Goal: Transaction & Acquisition: Purchase product/service

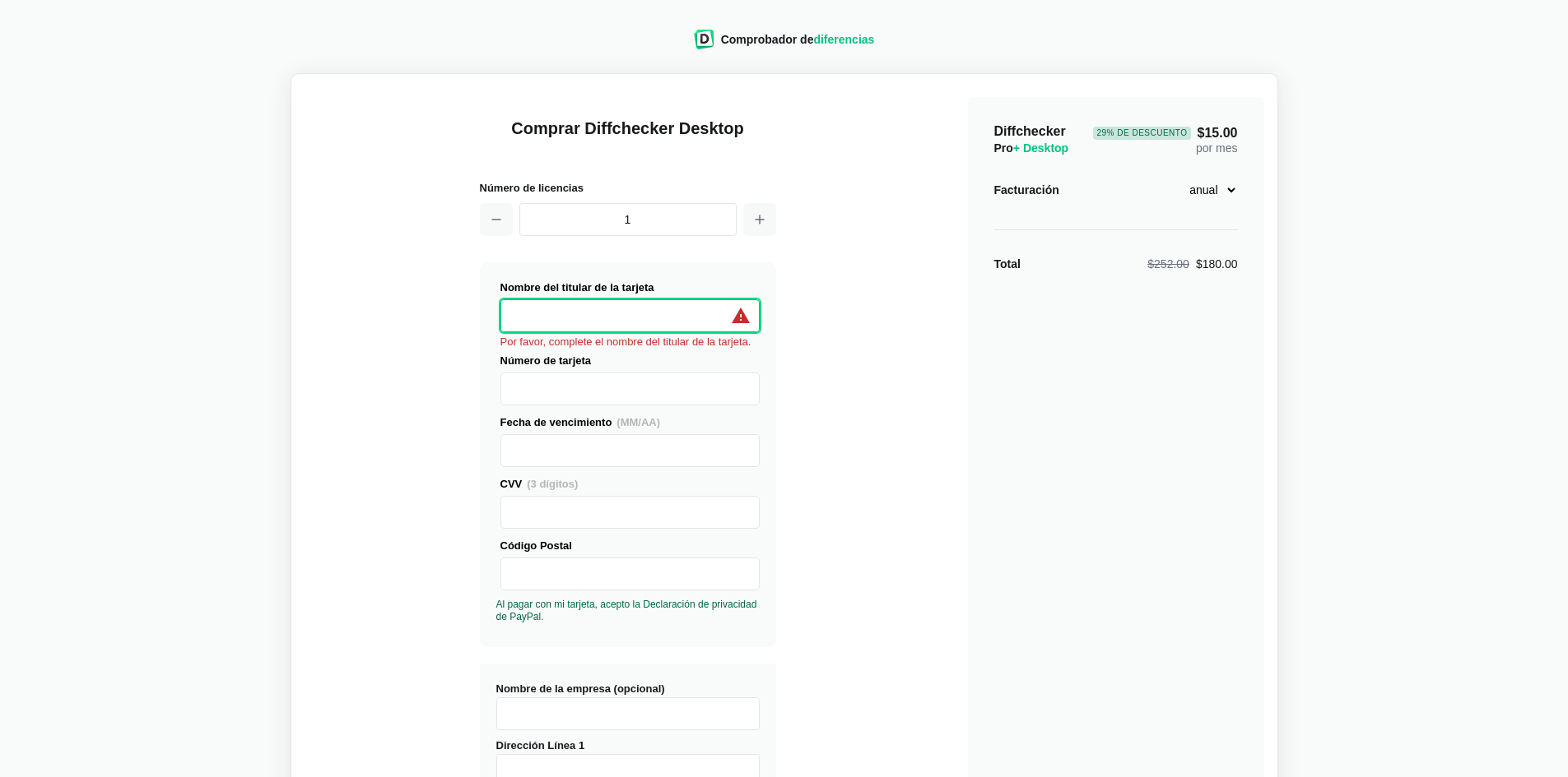
select select "[GEOGRAPHIC_DATA]"
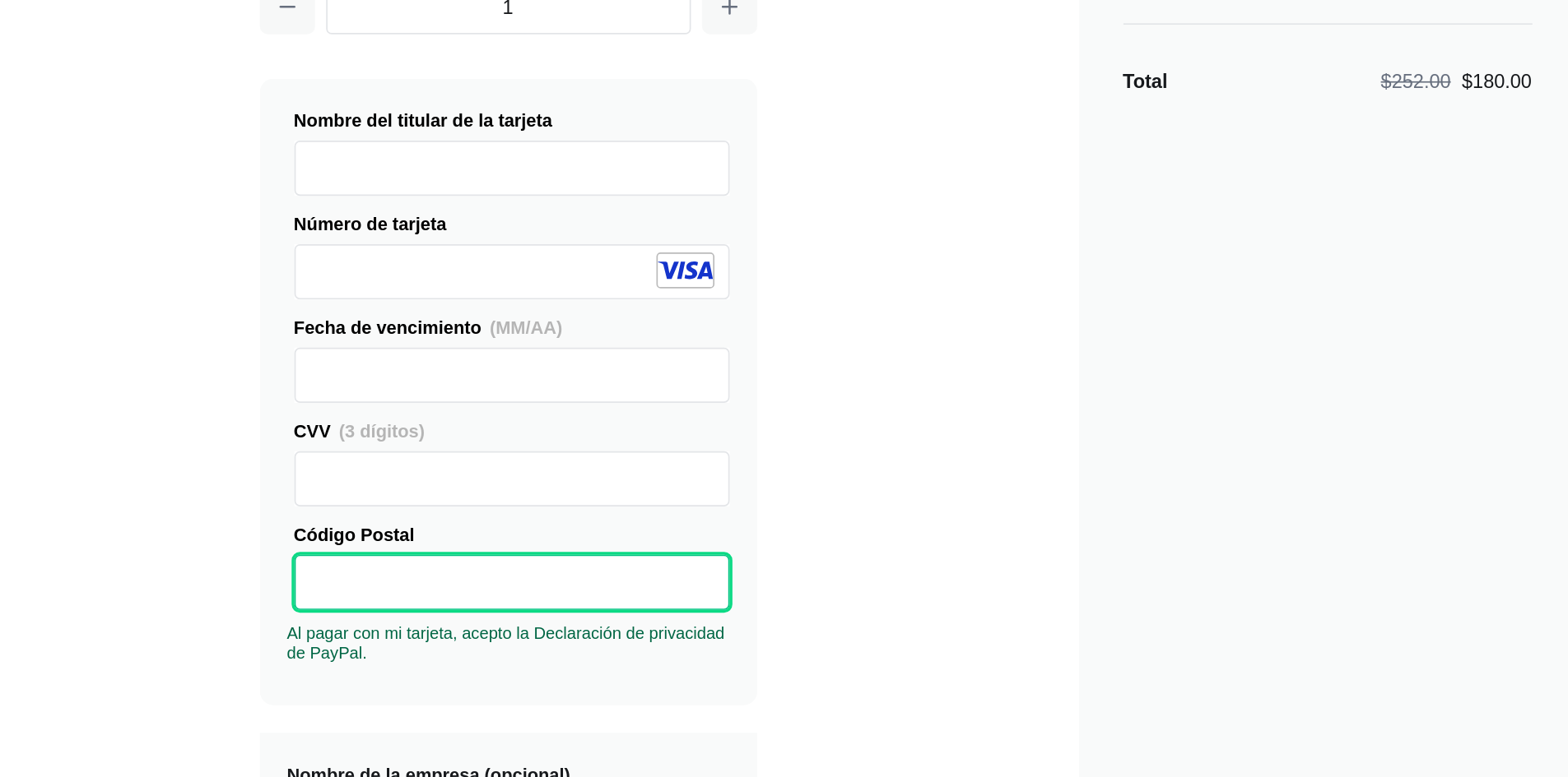
click at [857, 504] on div "Comprar Diffchecker Desktop Número de licencias 1 Visa MasterCard Union Pay Ame…" at bounding box center [784, 628] width 959 height 1081
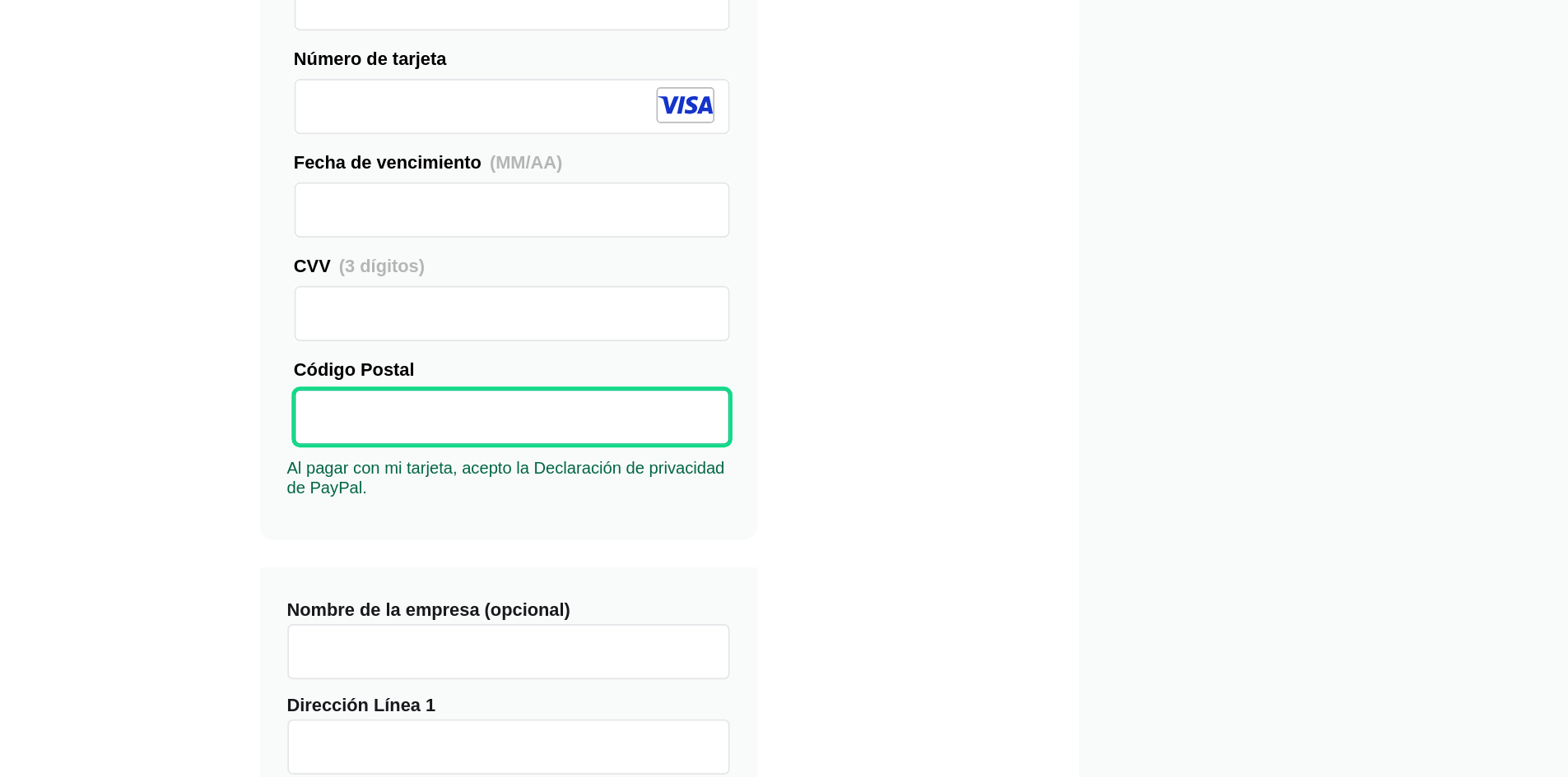
click at [543, 706] on input "Nombre de la empresa (opcional)" at bounding box center [627, 702] width 263 height 32
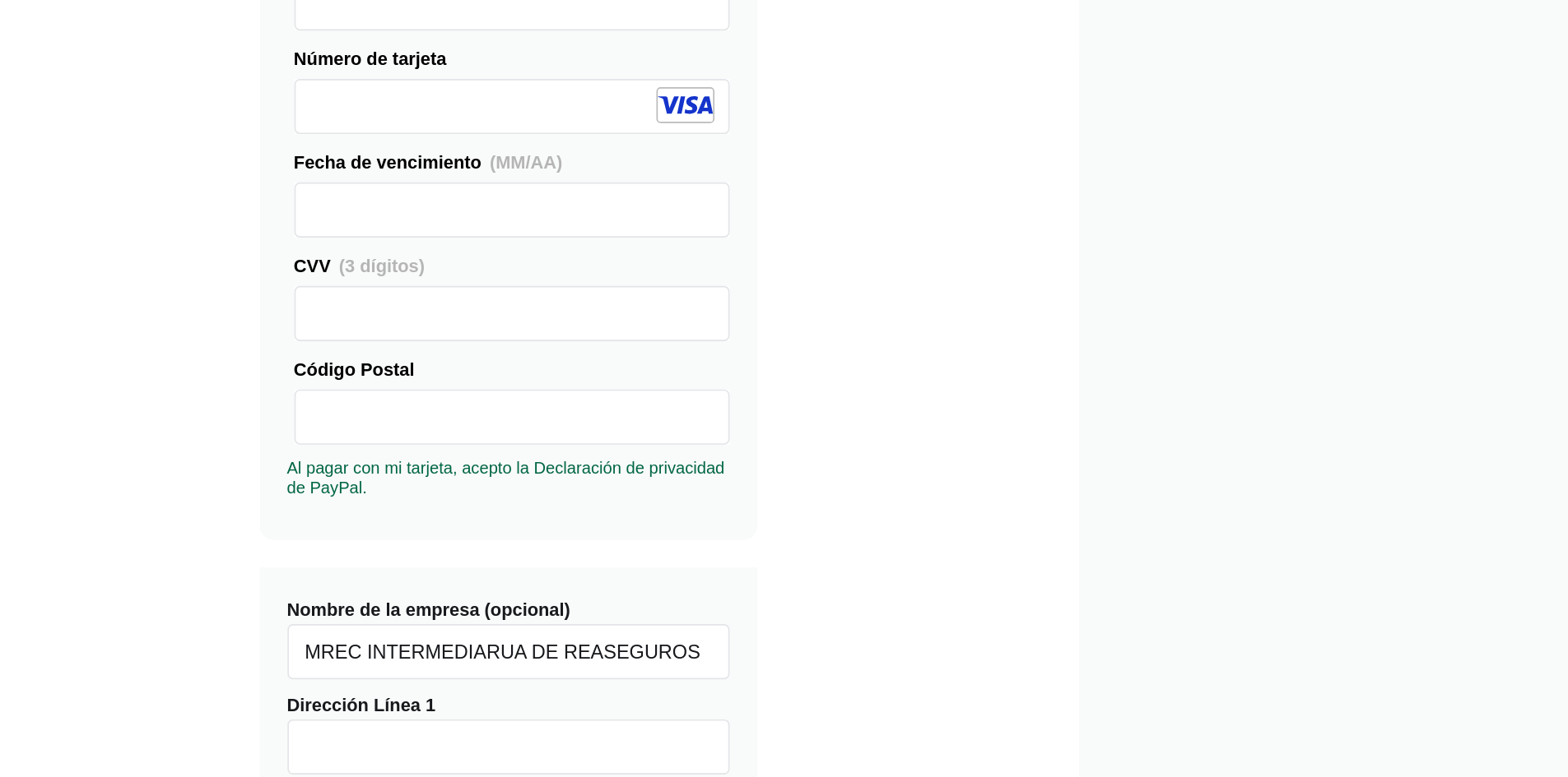
click at [620, 701] on input "MREC INTERMEDIARUA DE REASEGUROS" at bounding box center [627, 702] width 263 height 32
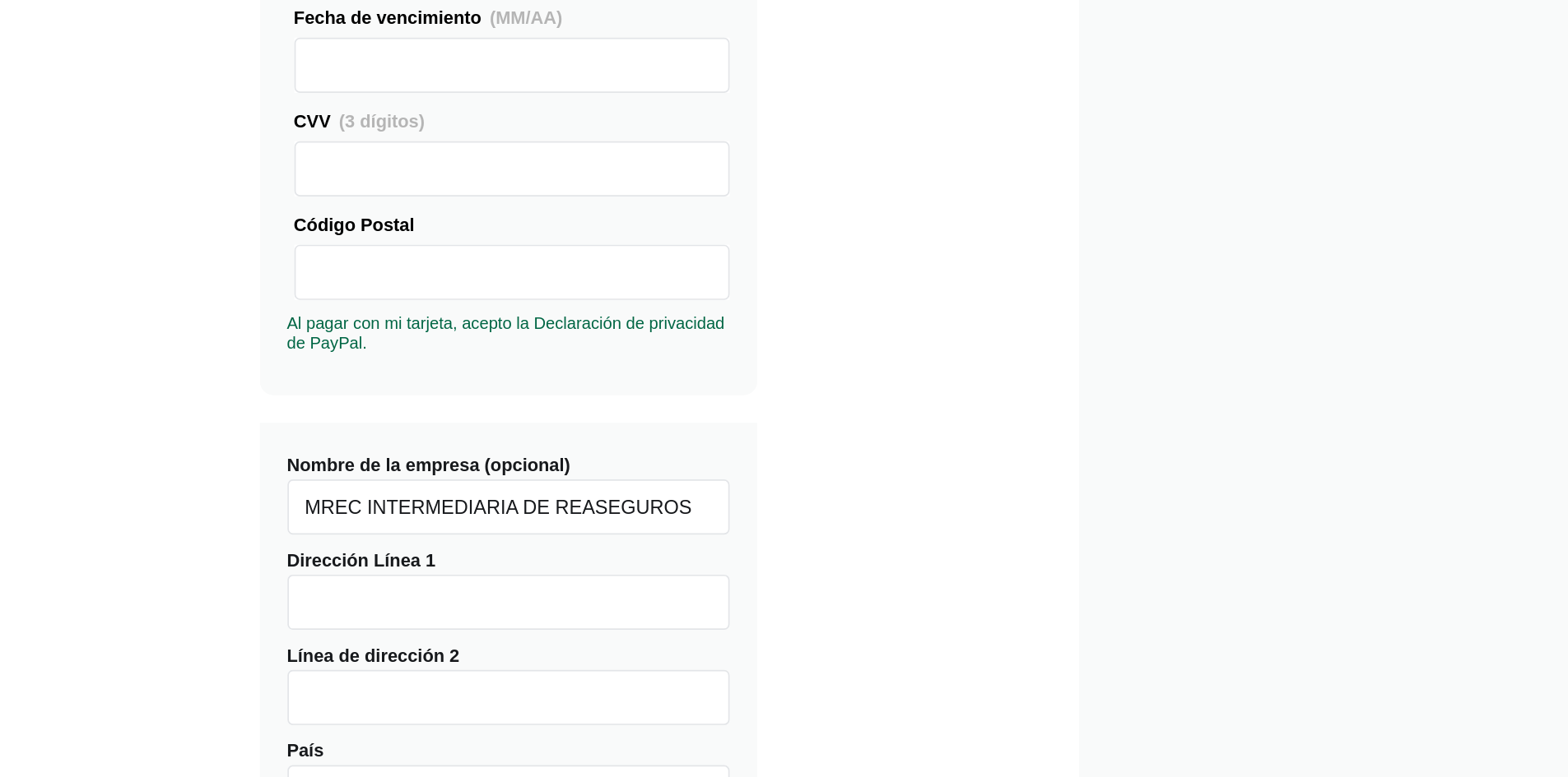
scroll to position [97, 0]
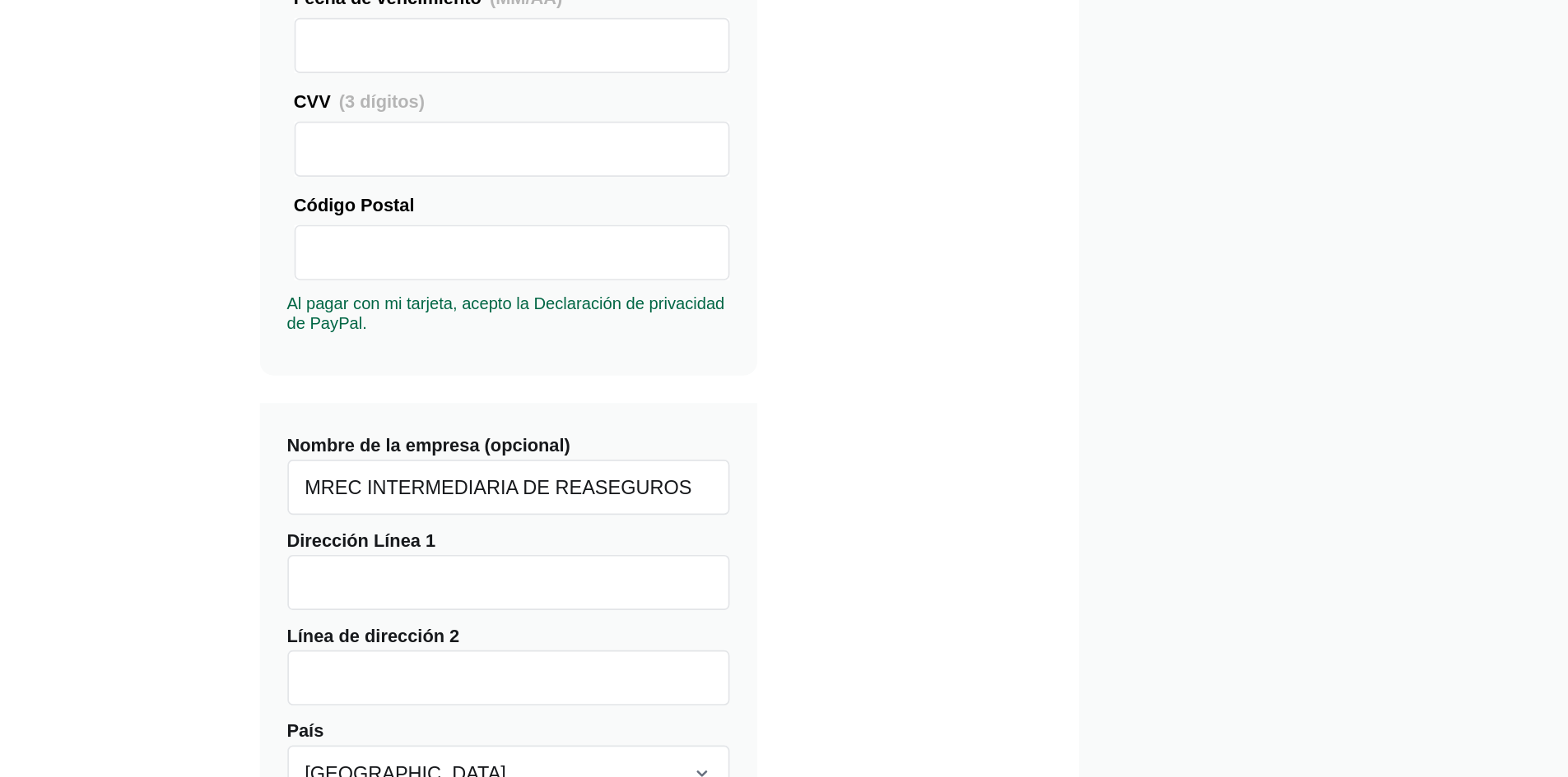
type input "MREC INTERMEDIARIA DE REASEGUROS"
click at [595, 663] on input "Dirección Línea 1" at bounding box center [627, 661] width 263 height 32
type input "Km 1.5"
select select "[GEOGRAPHIC_DATA]"
type input "[GEOGRAPHIC_DATA]"
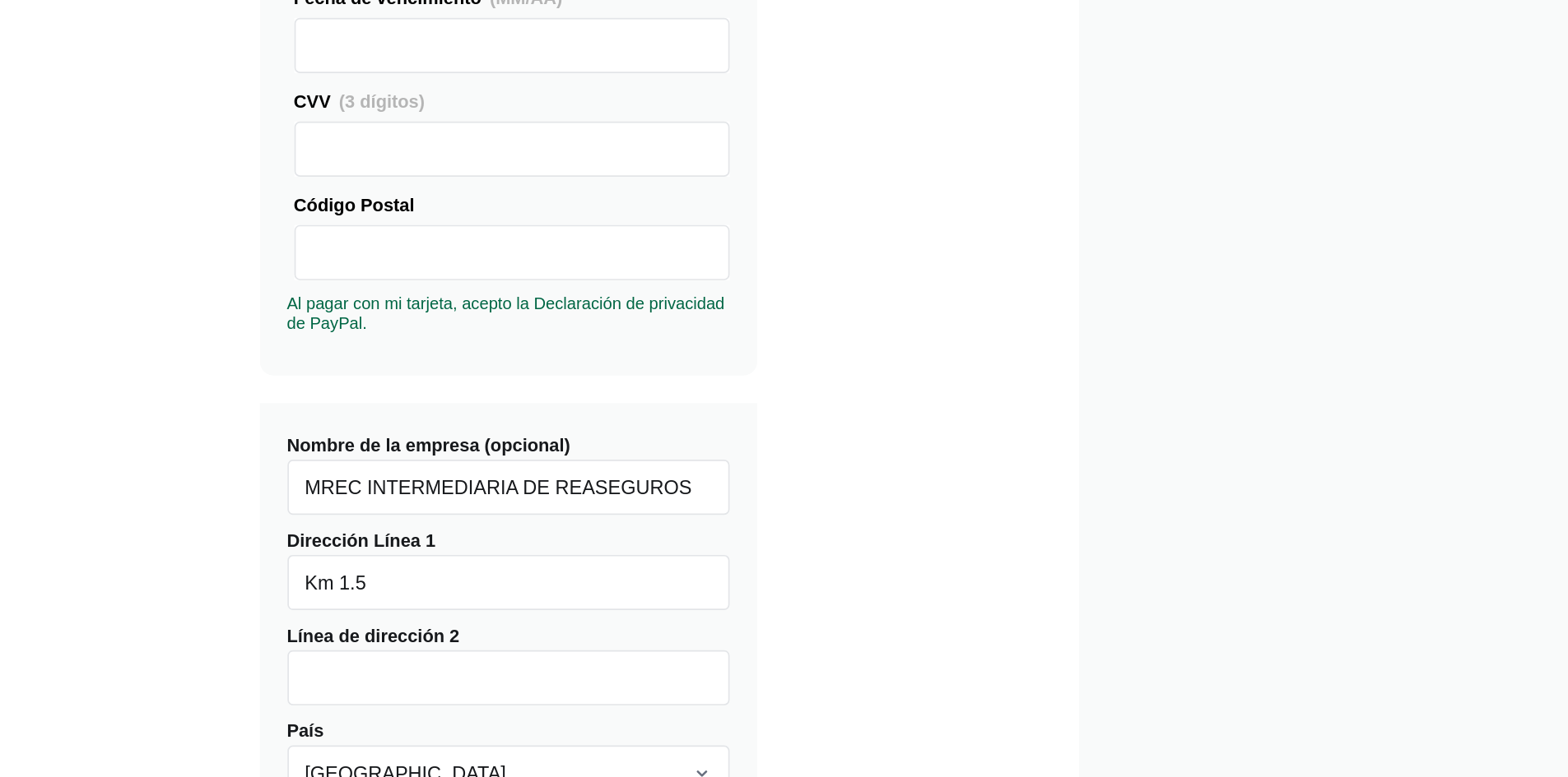
type input "090101"
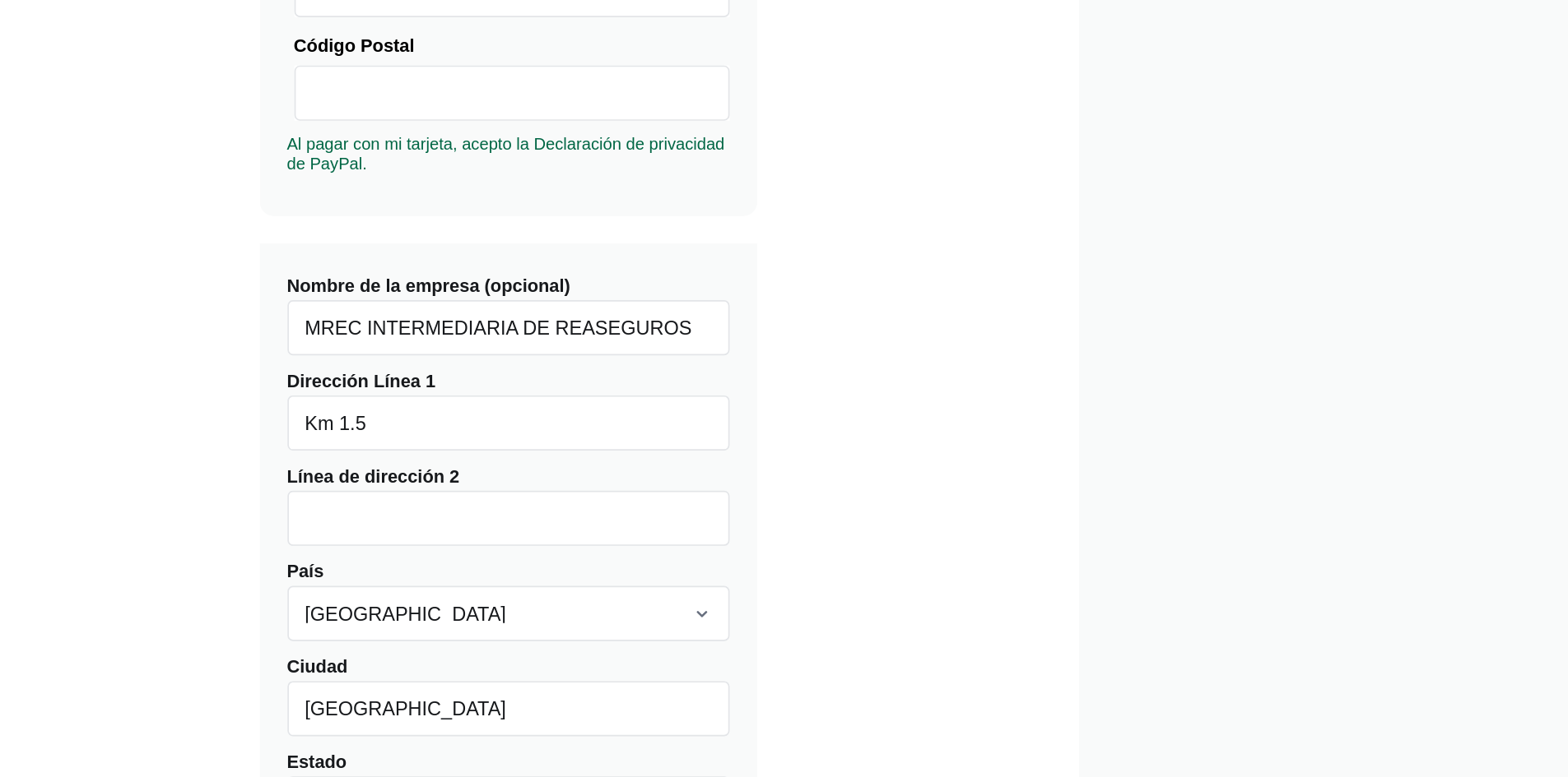
scroll to position [196, 0]
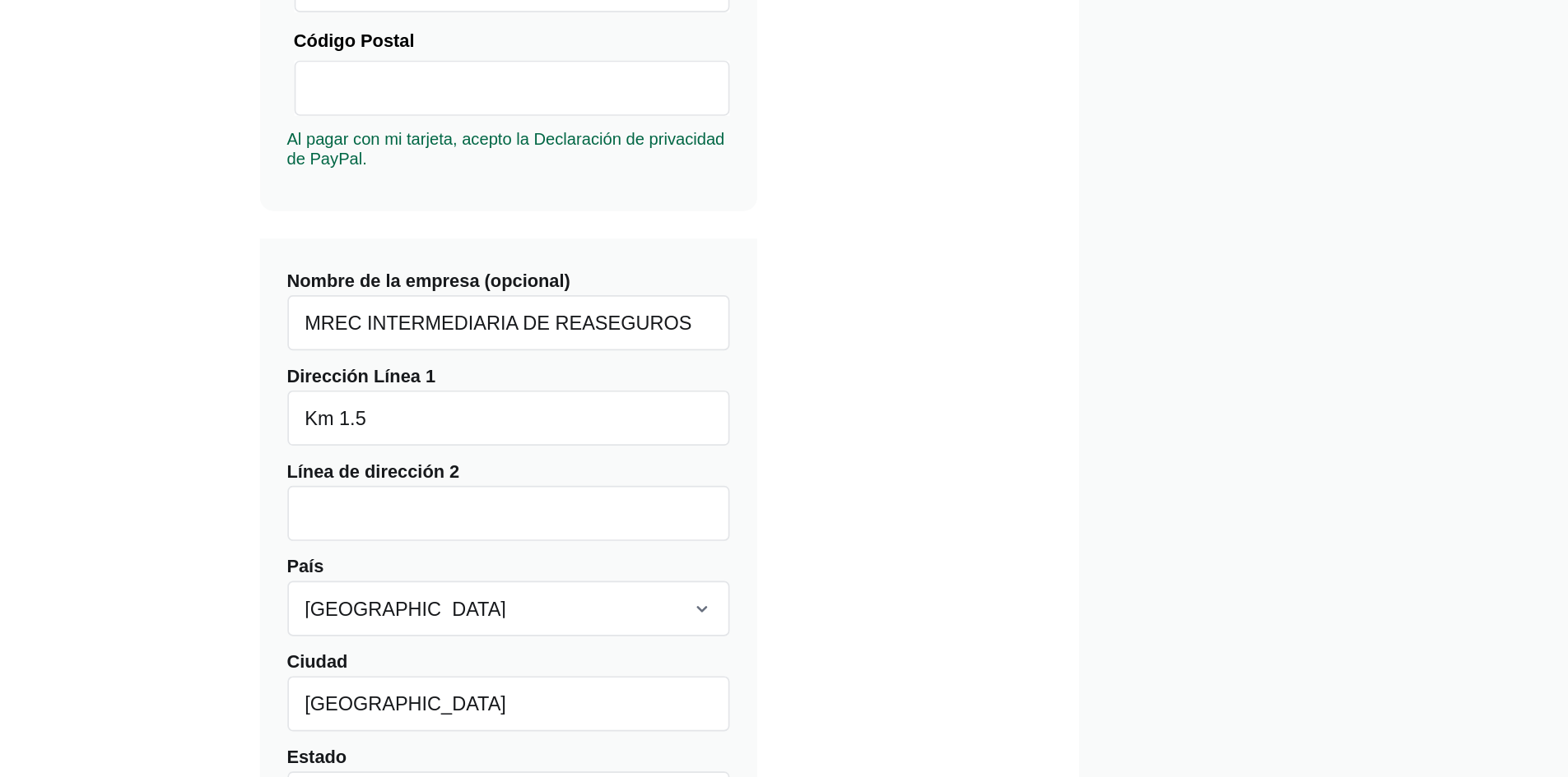
click at [599, 566] on input "Km 1.5" at bounding box center [627, 563] width 263 height 32
click at [528, 632] on input "Línea de dirección 2" at bounding box center [627, 619] width 263 height 32
type input "EDIFICIO XIMA PISO 2 OF 214"
click at [787, 637] on div "Comprar Diffchecker Desktop Número de licencias 1 Visa MasterCard Union Pay Ame…" at bounding box center [784, 432] width 959 height 1081
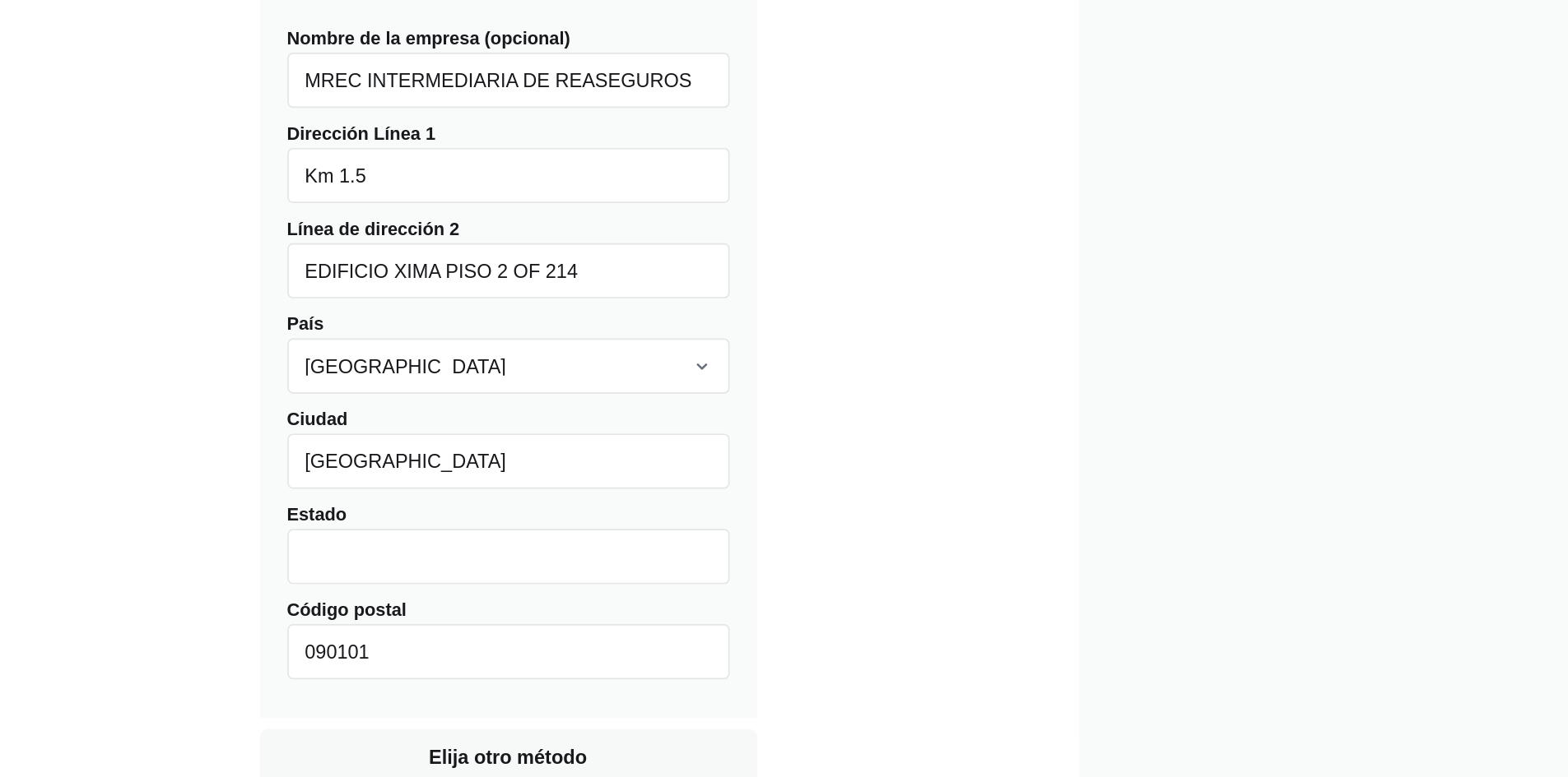
scroll to position [343, 0]
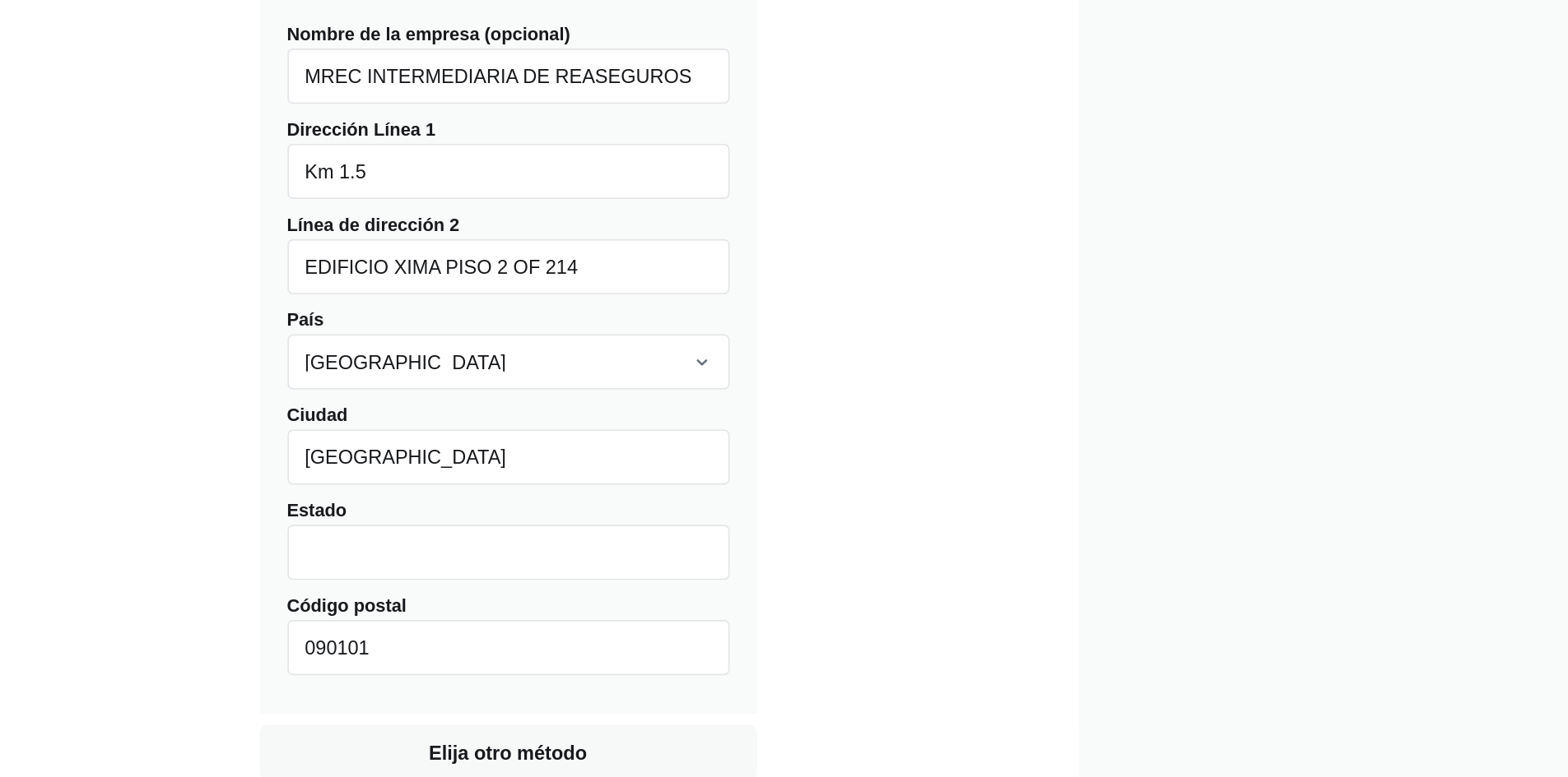
click at [561, 647] on input "Estado" at bounding box center [627, 643] width 263 height 32
type input "g"
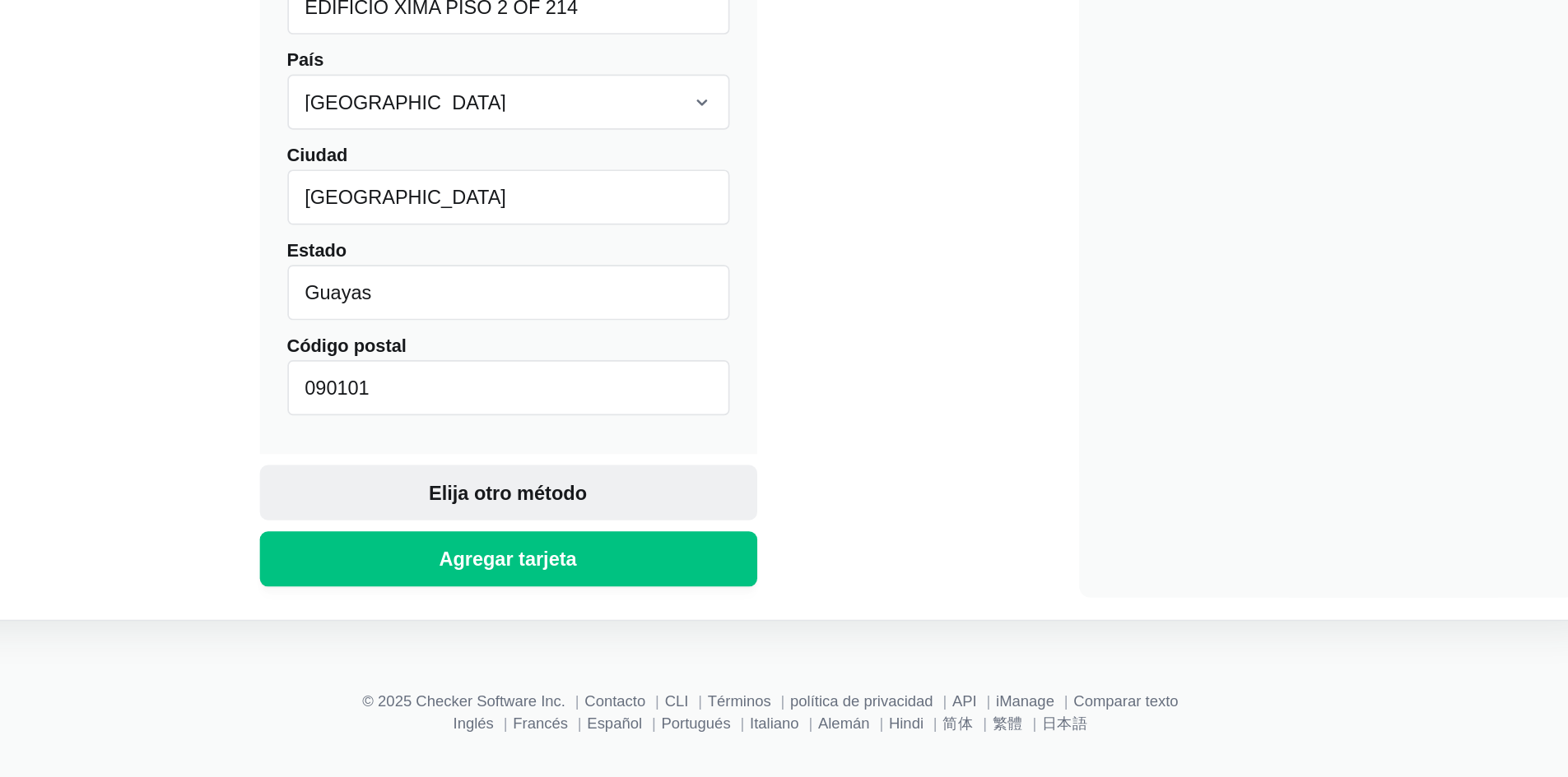
scroll to position [507, 0]
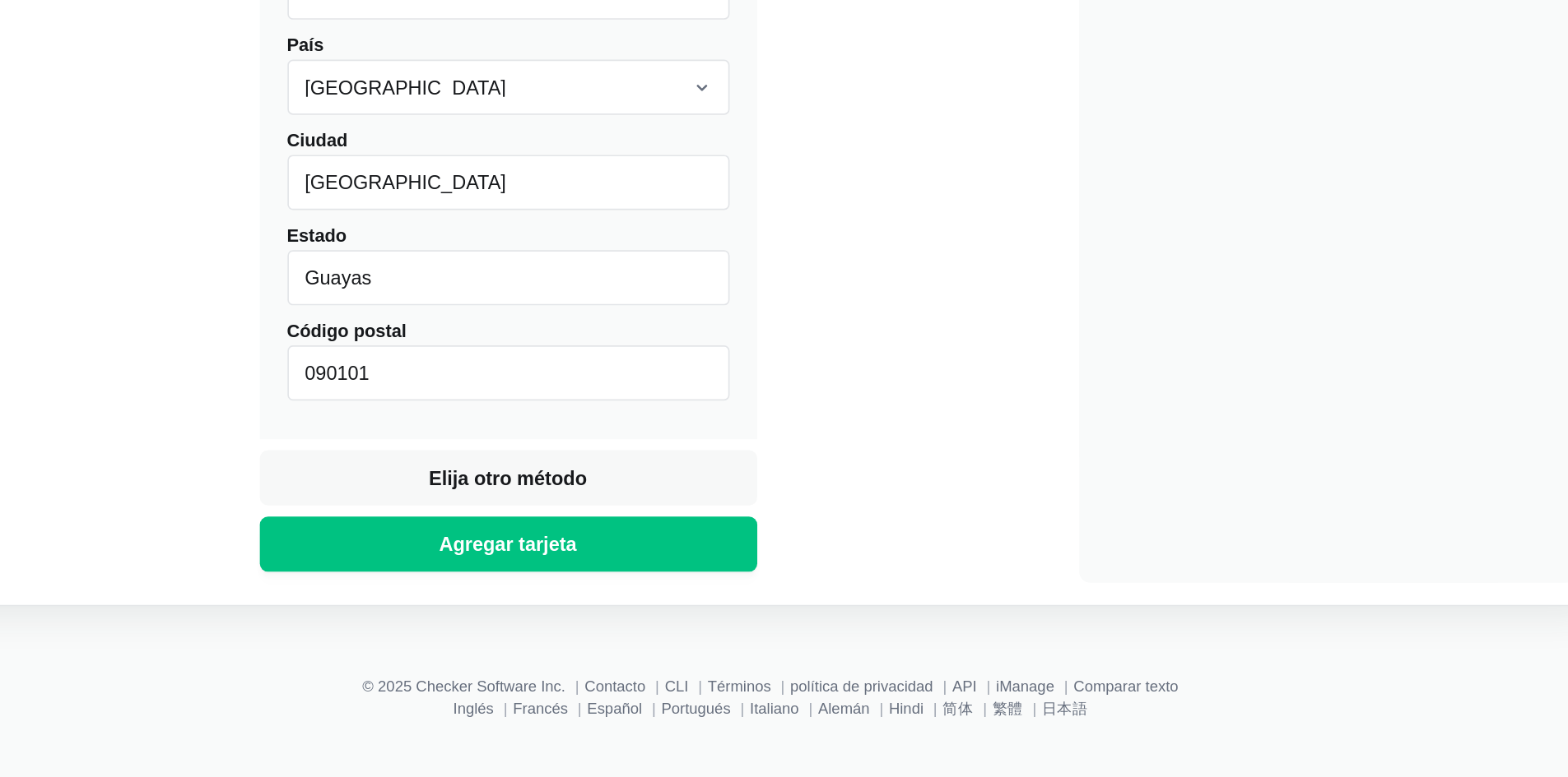
type input "Guayas"
drag, startPoint x: 566, startPoint y: 543, endPoint x: 469, endPoint y: 541, distance: 97.0
click at [469, 541] on div "Comprar Diffchecker Desktop Número de licencias 1 Visa MasterCard Union Pay Ame…" at bounding box center [784, 121] width 959 height 1081
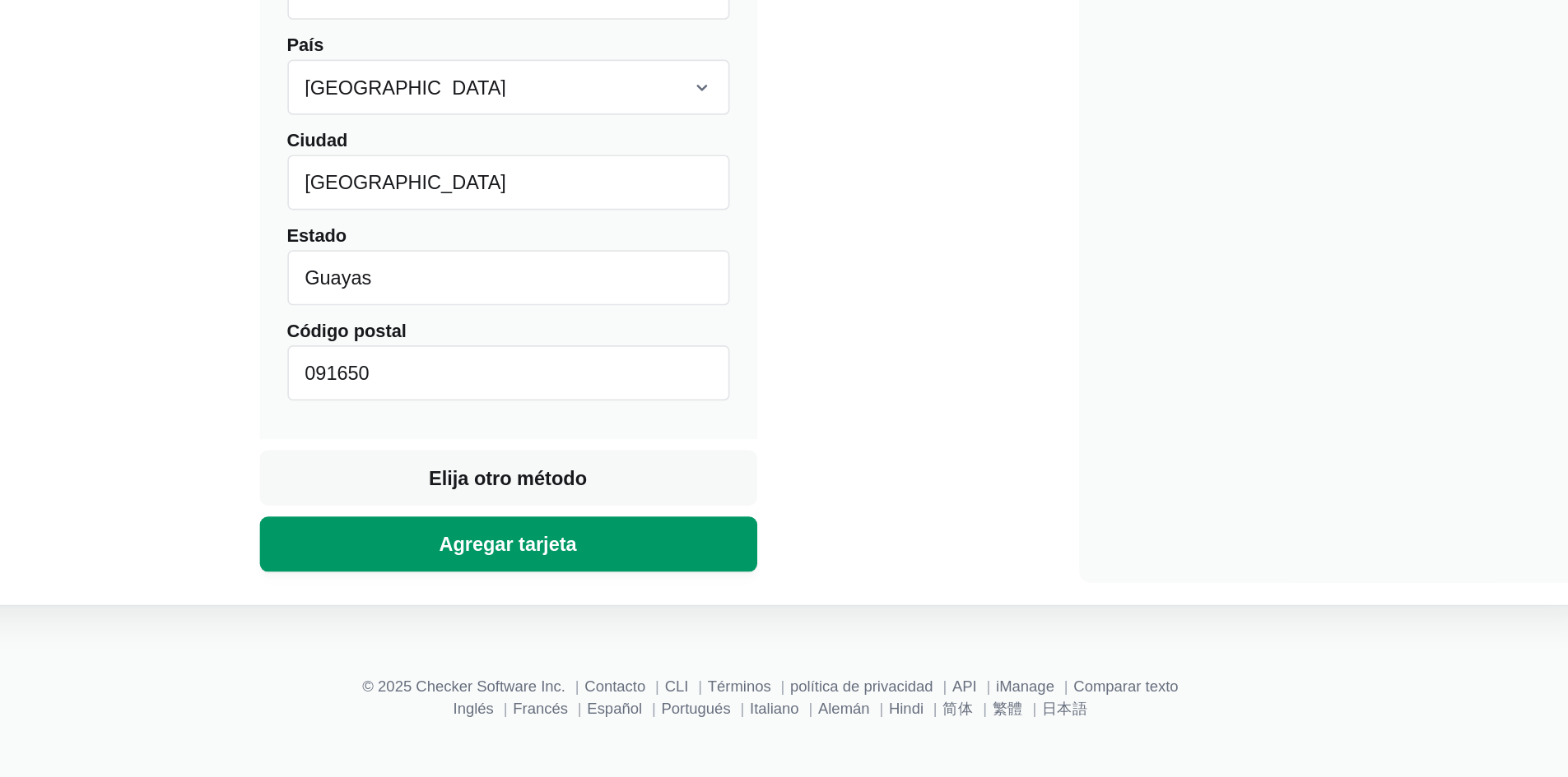
type input "091650"
click at [613, 642] on font "Agregar tarjeta" at bounding box center [628, 638] width 83 height 13
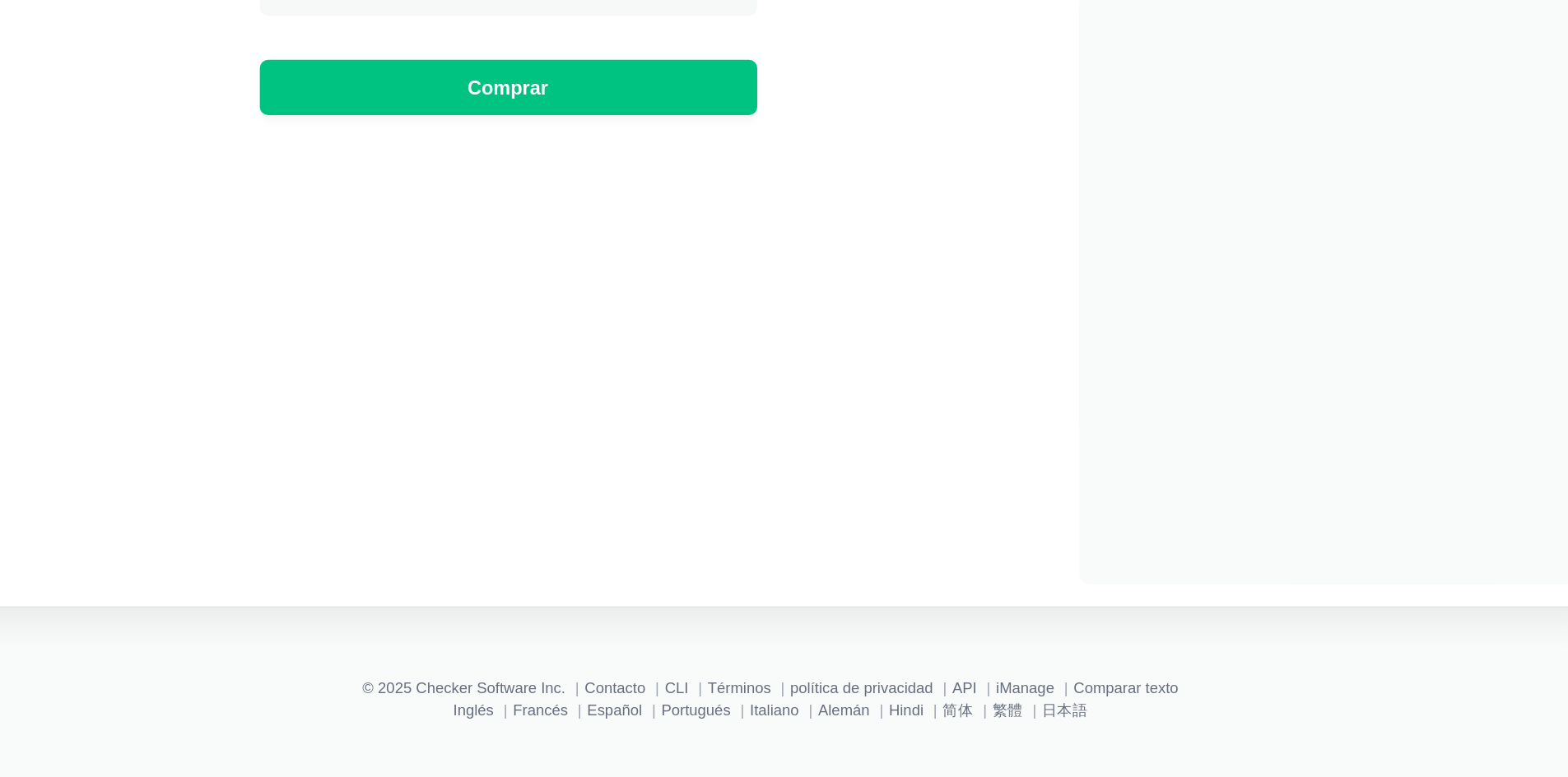
scroll to position [24, 0]
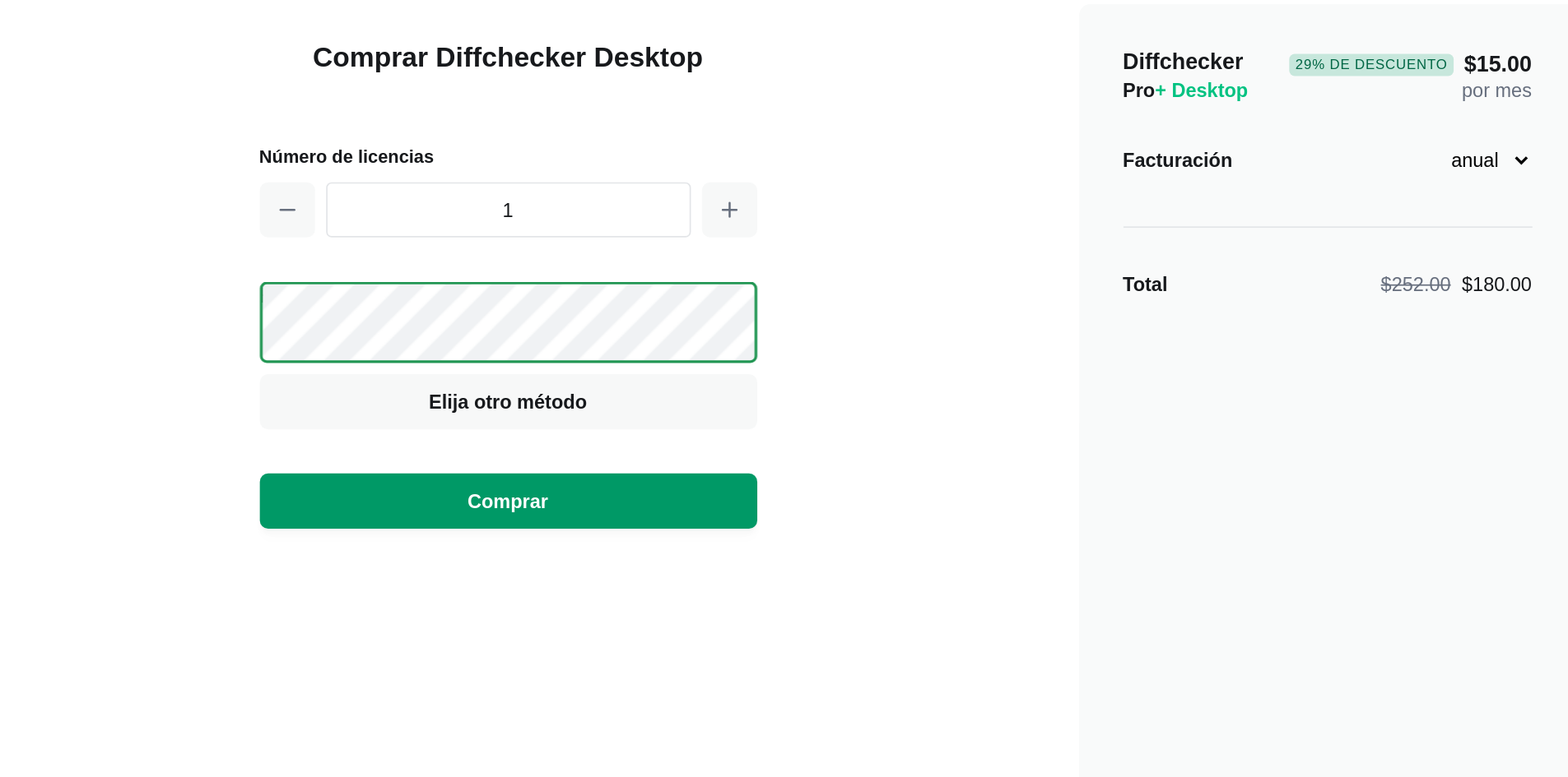
click at [646, 368] on font "Comprar" at bounding box center [626, 368] width 47 height 13
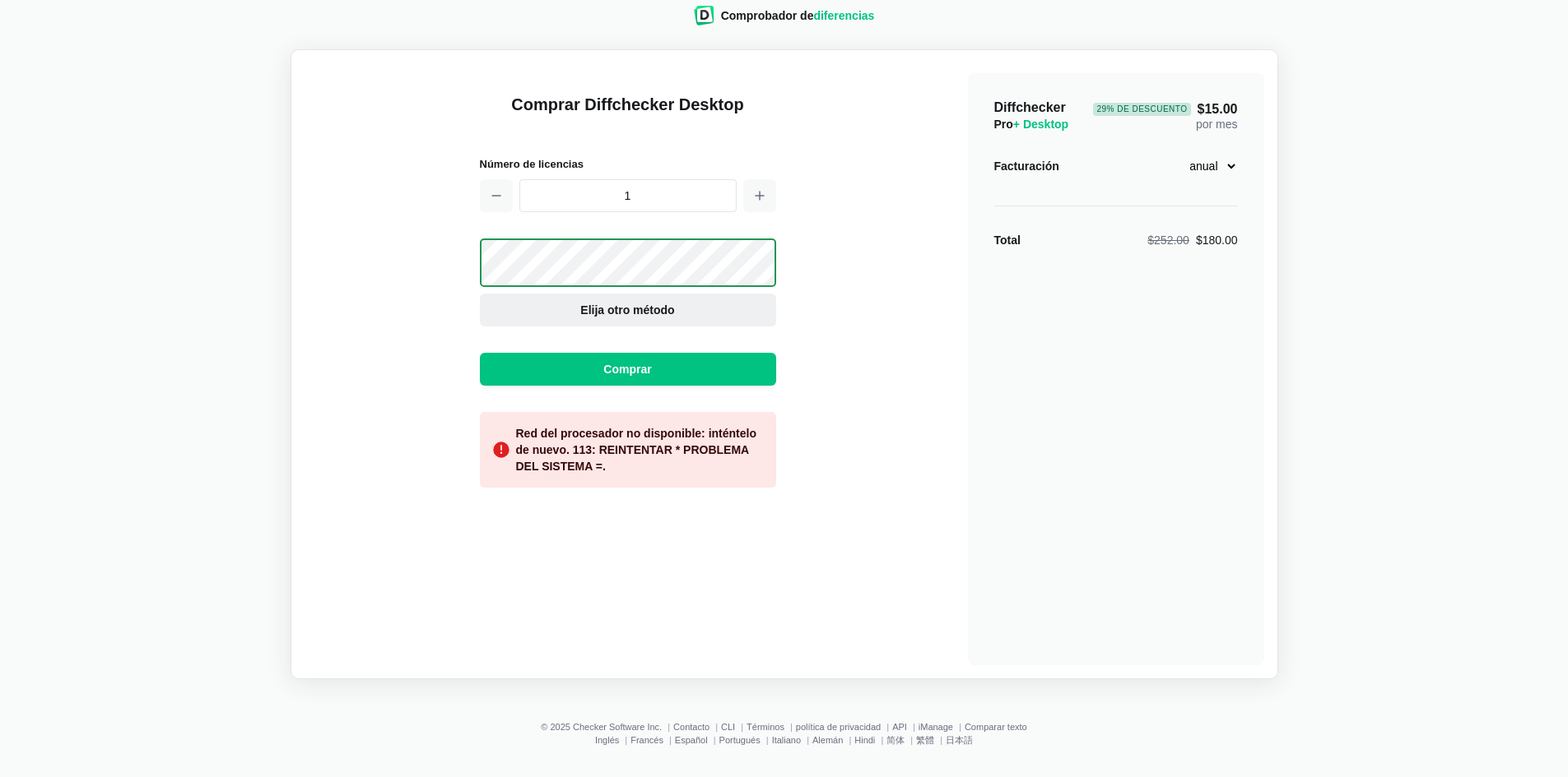
click at [636, 310] on font "Elija otro método" at bounding box center [626, 309] width 94 height 13
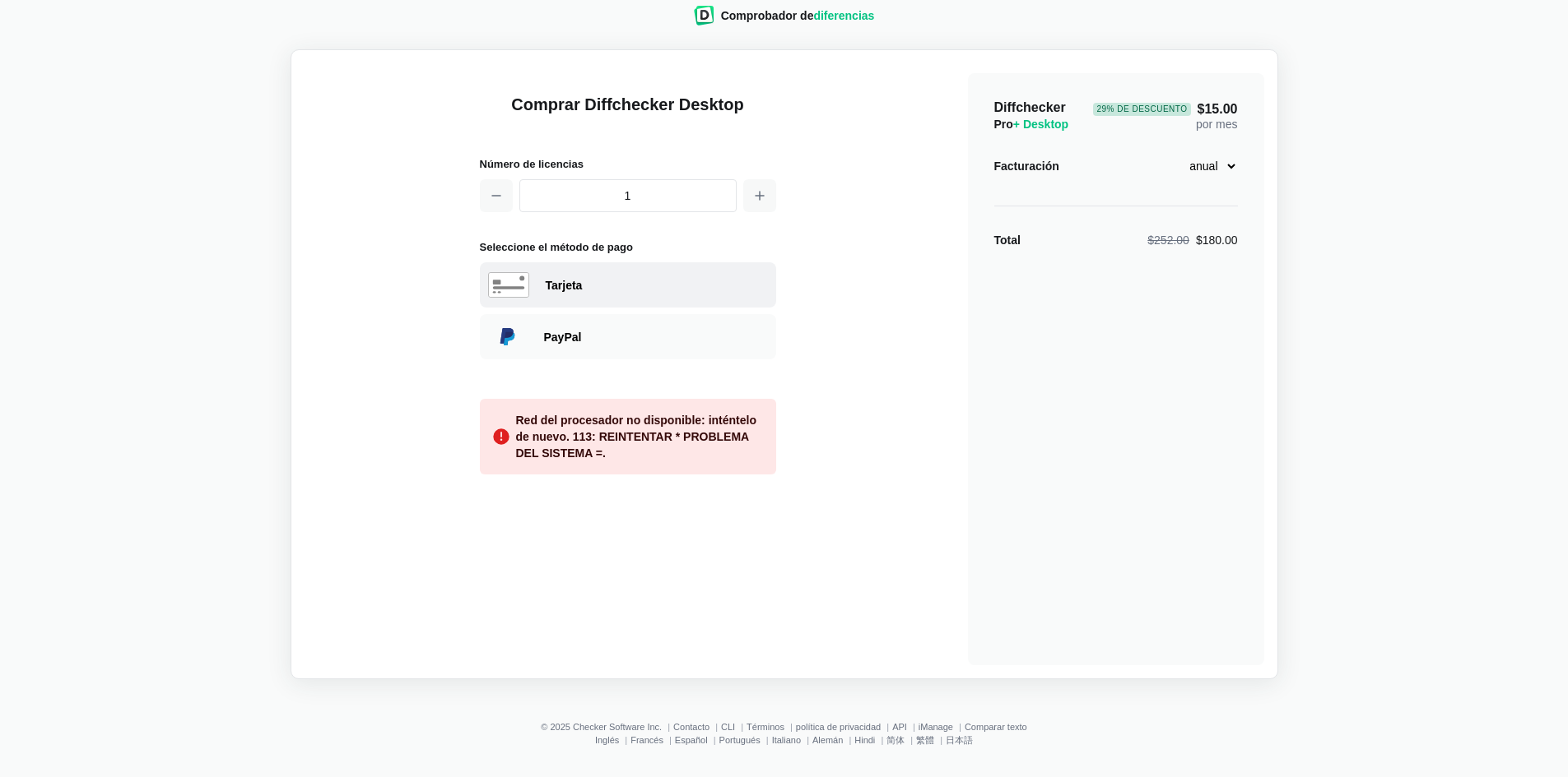
click at [582, 284] on div "Tarjeta" at bounding box center [657, 286] width 223 height 17
select select "[GEOGRAPHIC_DATA]"
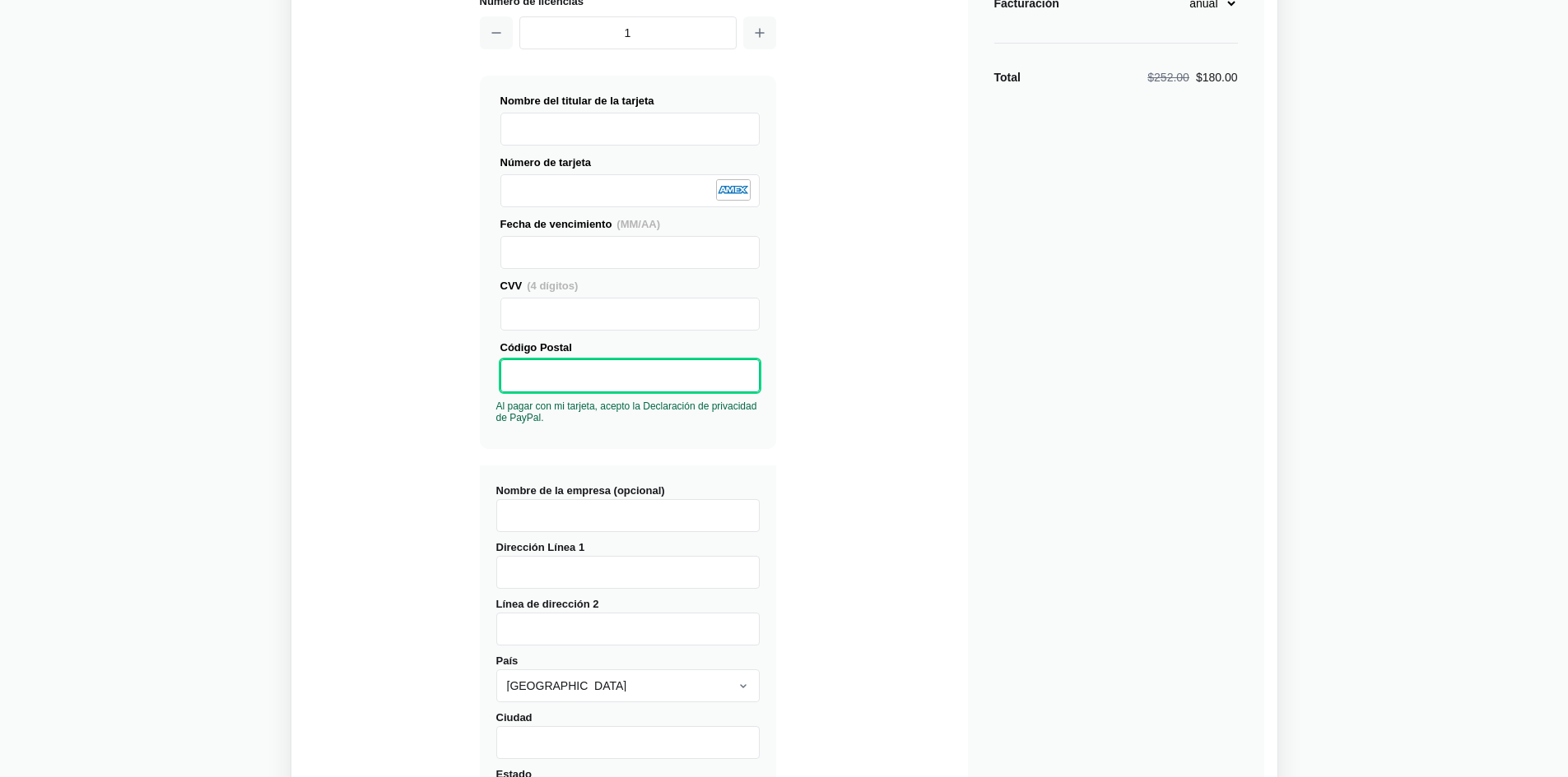
scroll to position [188, 0]
click at [530, 510] on input "Nombre de la empresa (opcional)" at bounding box center [627, 513] width 263 height 32
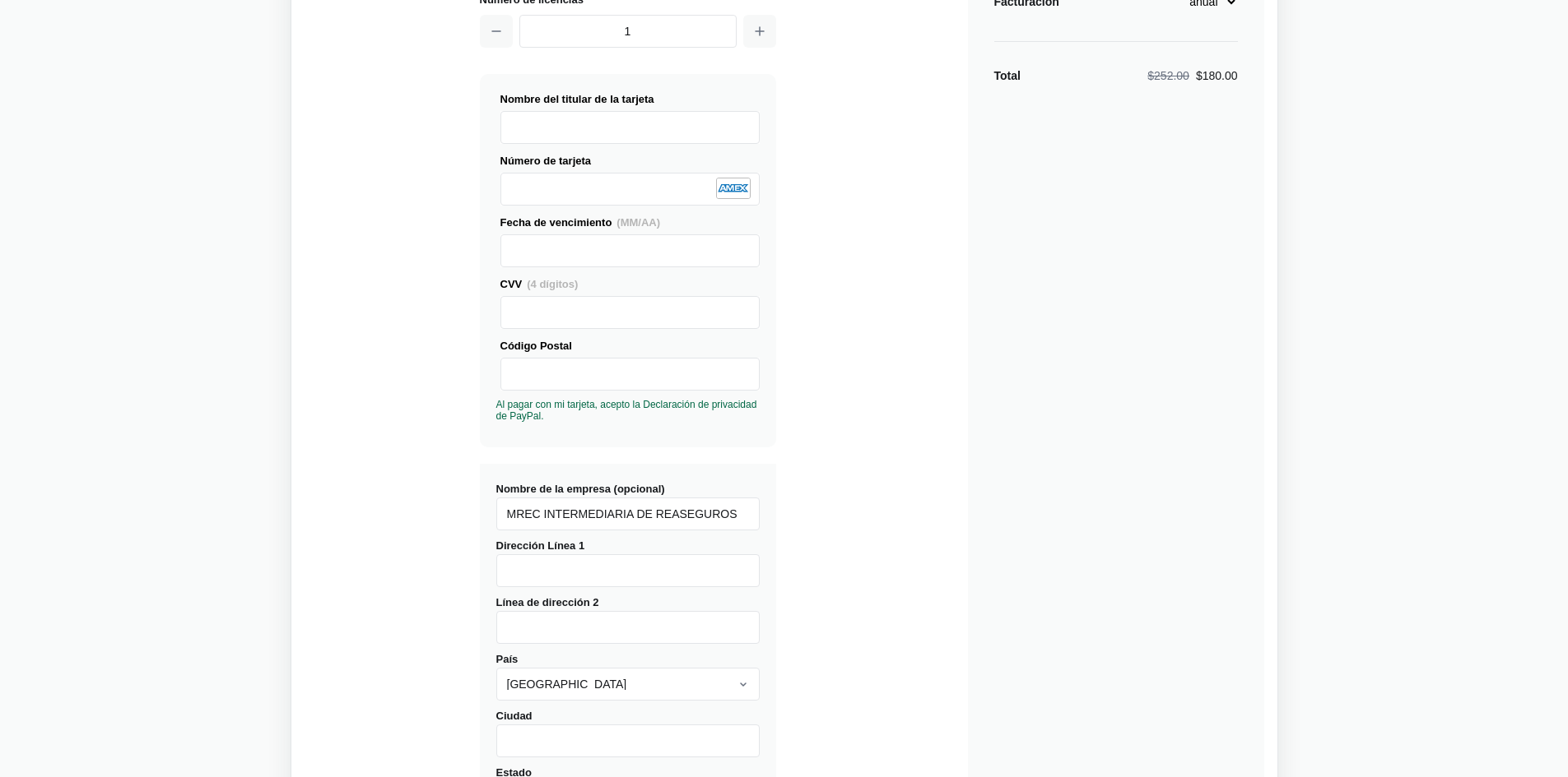
type input "MREC INTERMEDIARIA DE REASEGUROS"
click at [569, 582] on input "Dirección Línea 1" at bounding box center [627, 570] width 263 height 32
type input "Km 1.5"
select select "[GEOGRAPHIC_DATA]"
type input "[GEOGRAPHIC_DATA]"
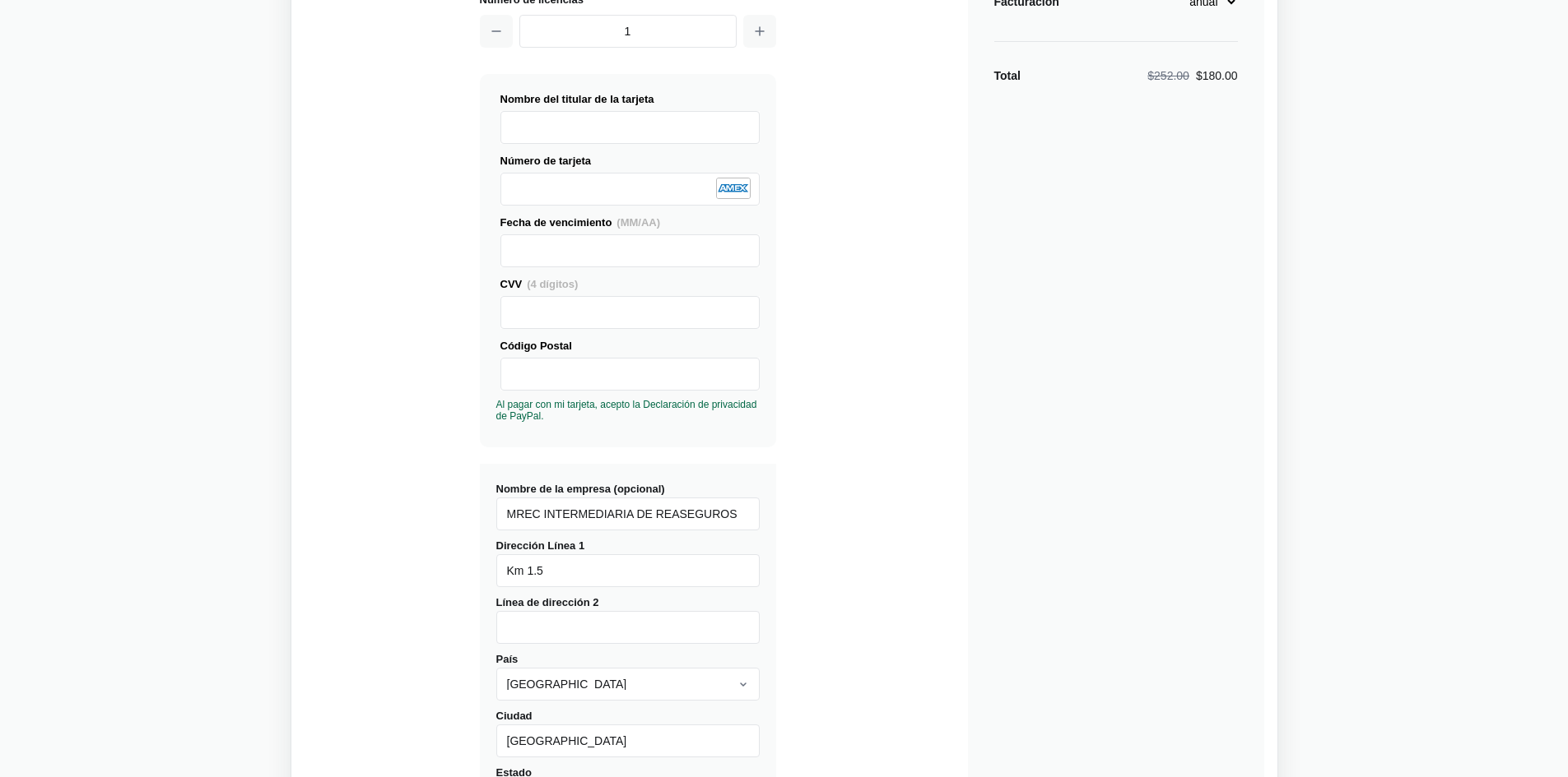
type input "090101"
click at [552, 642] on input "Línea de dirección 2" at bounding box center [627, 627] width 263 height 32
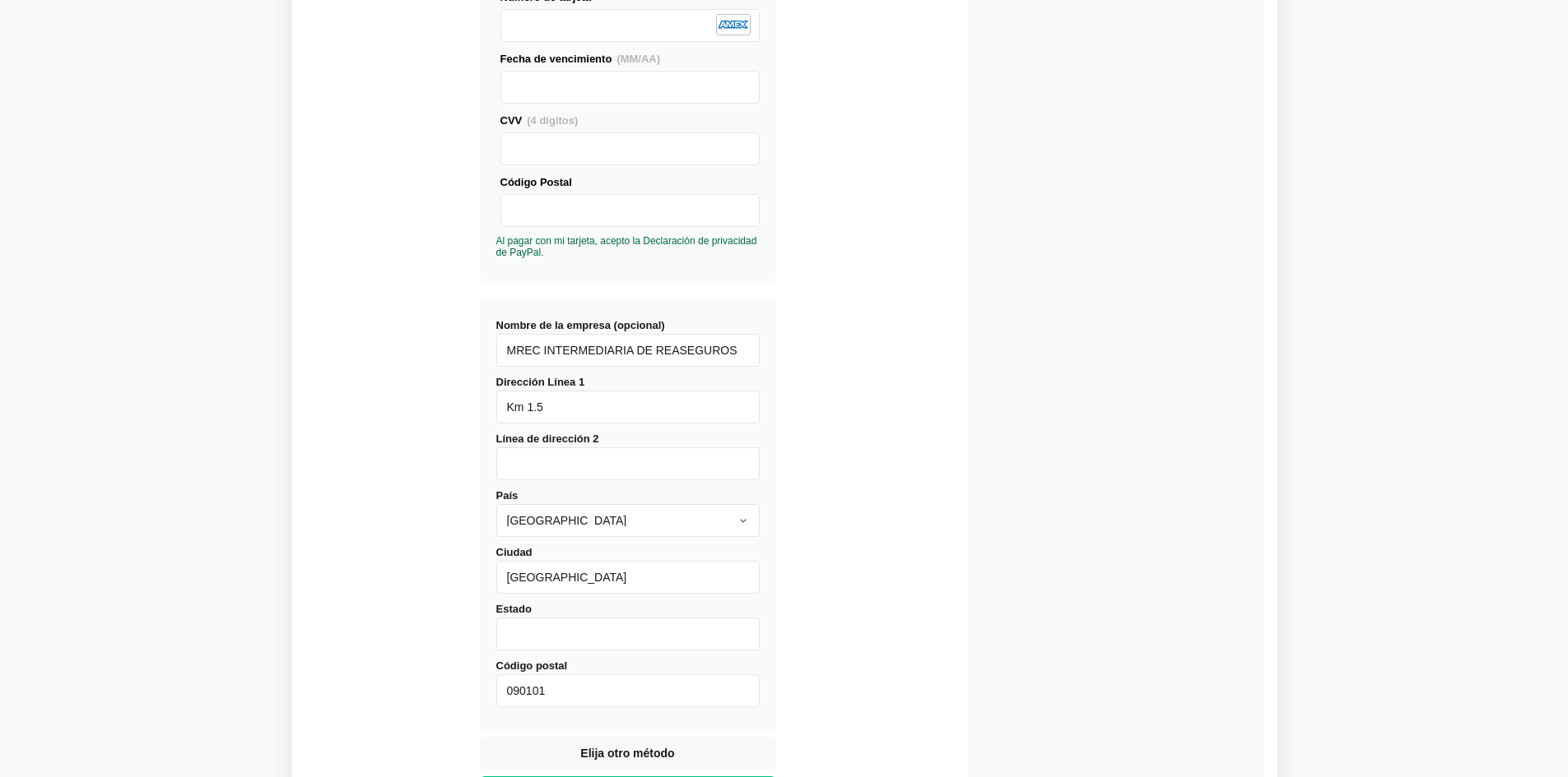
scroll to position [353, 0]
click at [558, 473] on input "Línea de dirección 2" at bounding box center [627, 463] width 263 height 32
type input "K"
type input "EDIFICIO XIMA PISO 2 OF 214"
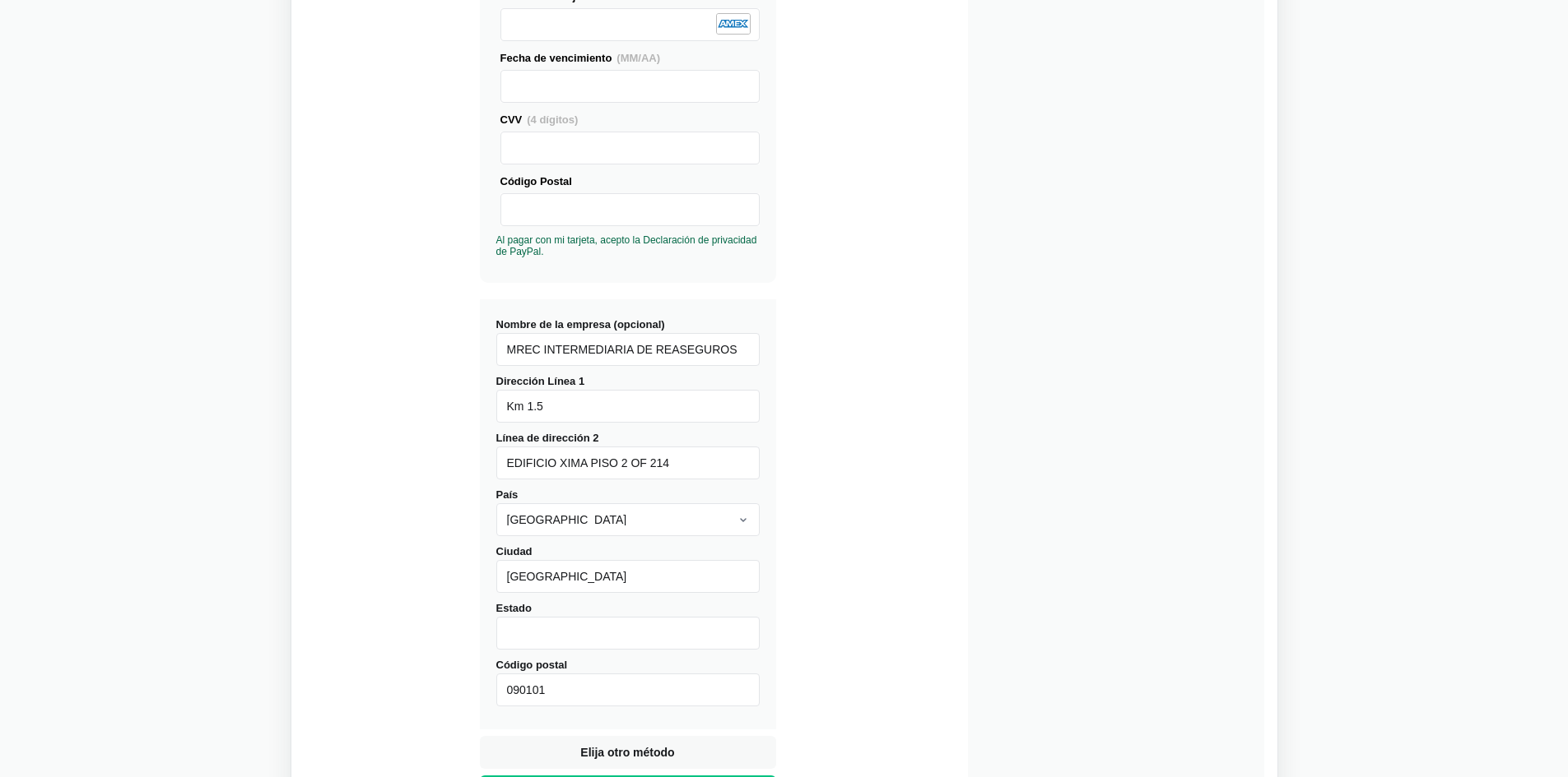
drag, startPoint x: 570, startPoint y: 690, endPoint x: 455, endPoint y: 681, distance: 115.4
click at [455, 681] on div "Comprar Diffchecker Desktop Número de licencias 1 Visa MasterCard Union Pay Ame…" at bounding box center [784, 325] width 959 height 1183
type input "091650"
click at [522, 642] on input "Estado" at bounding box center [627, 633] width 263 height 32
type input "Guayas"
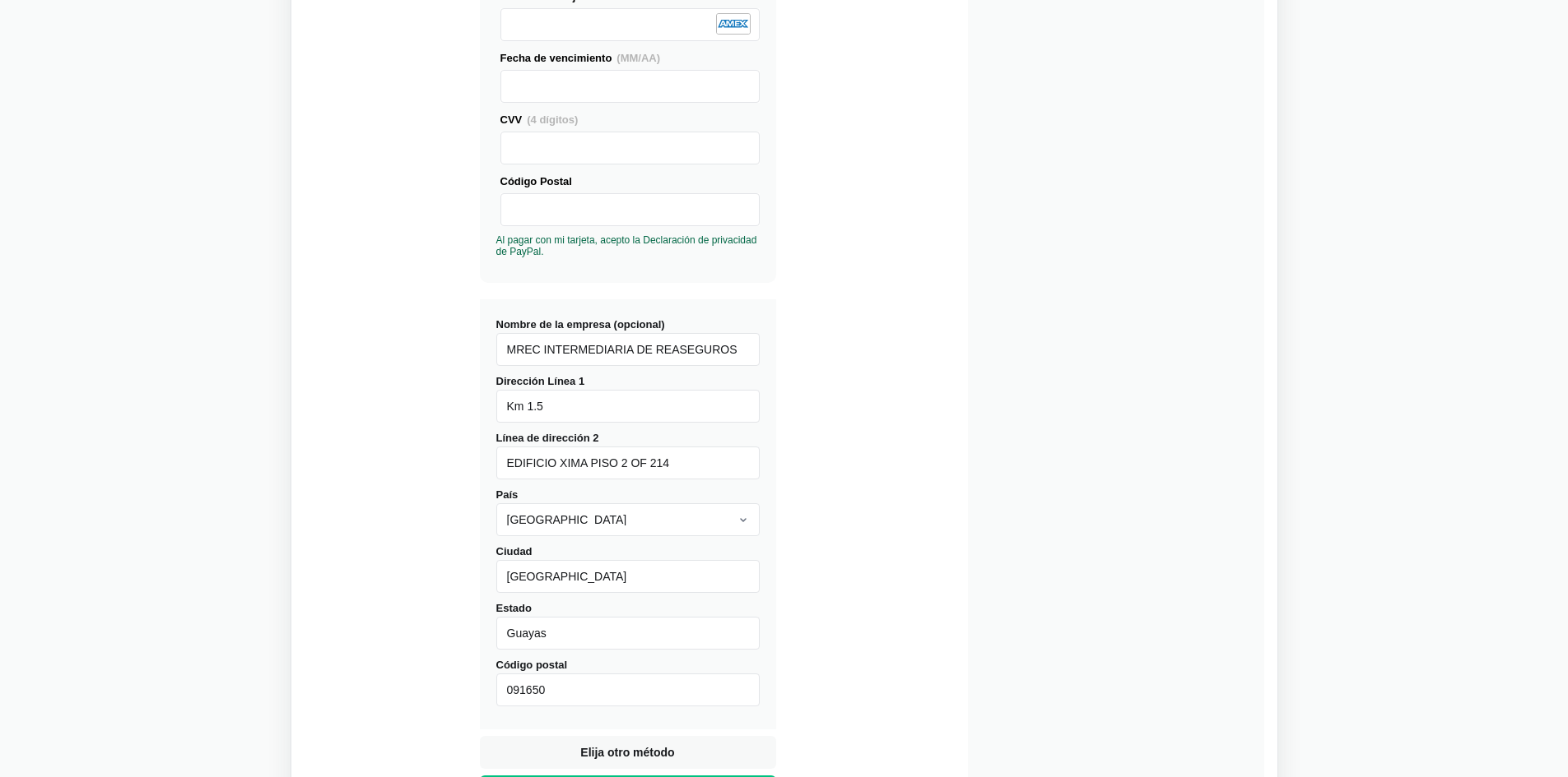
click at [1021, 507] on div "Diffchecker Pro + Desktop 29 % de descuento $15.00 por mes Facturación mensual …" at bounding box center [1115, 330] width 296 height 1173
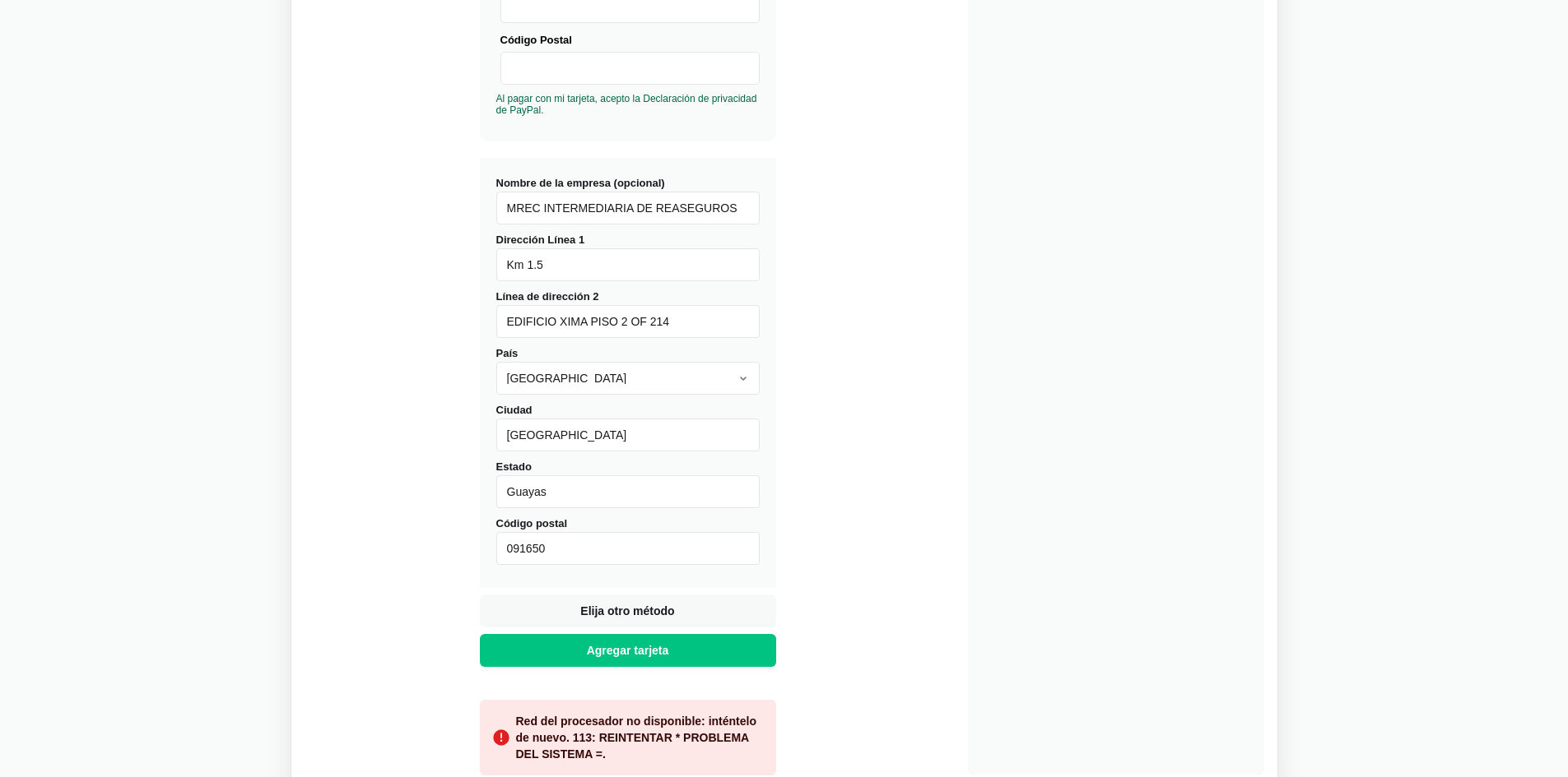
scroll to position [517, 0]
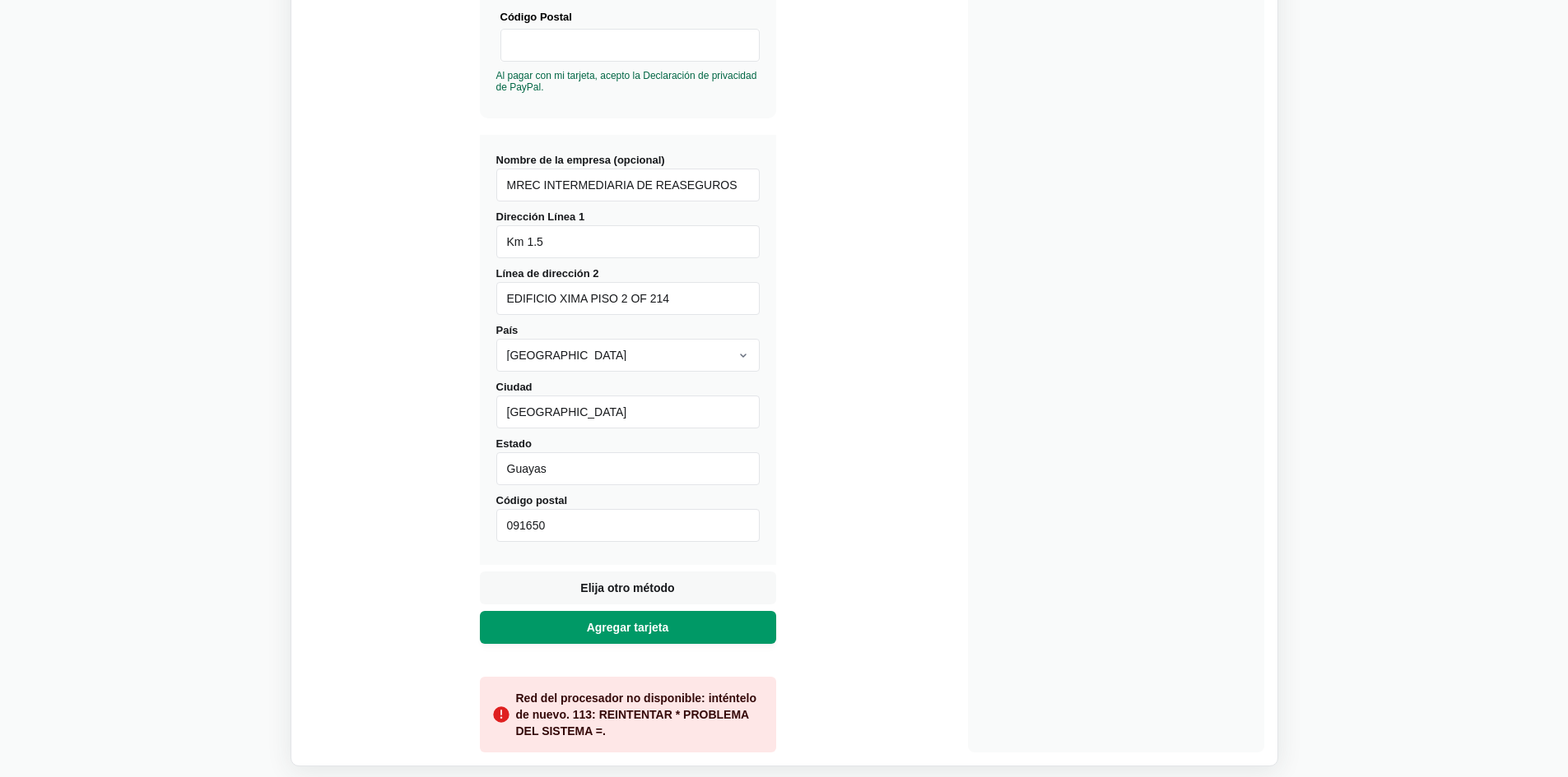
click at [645, 625] on font "Agregar tarjeta" at bounding box center [628, 627] width 83 height 13
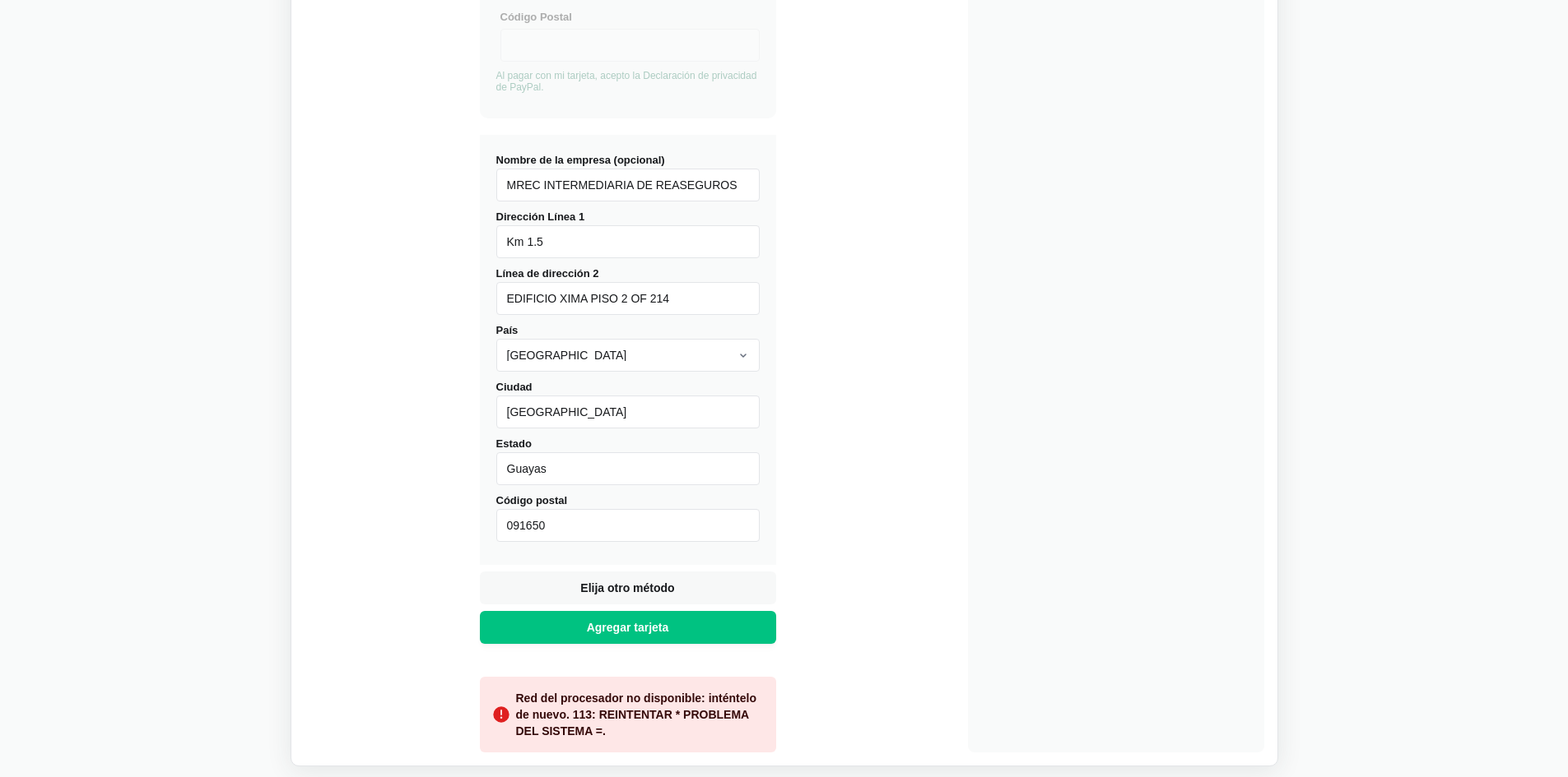
scroll to position [28, 0]
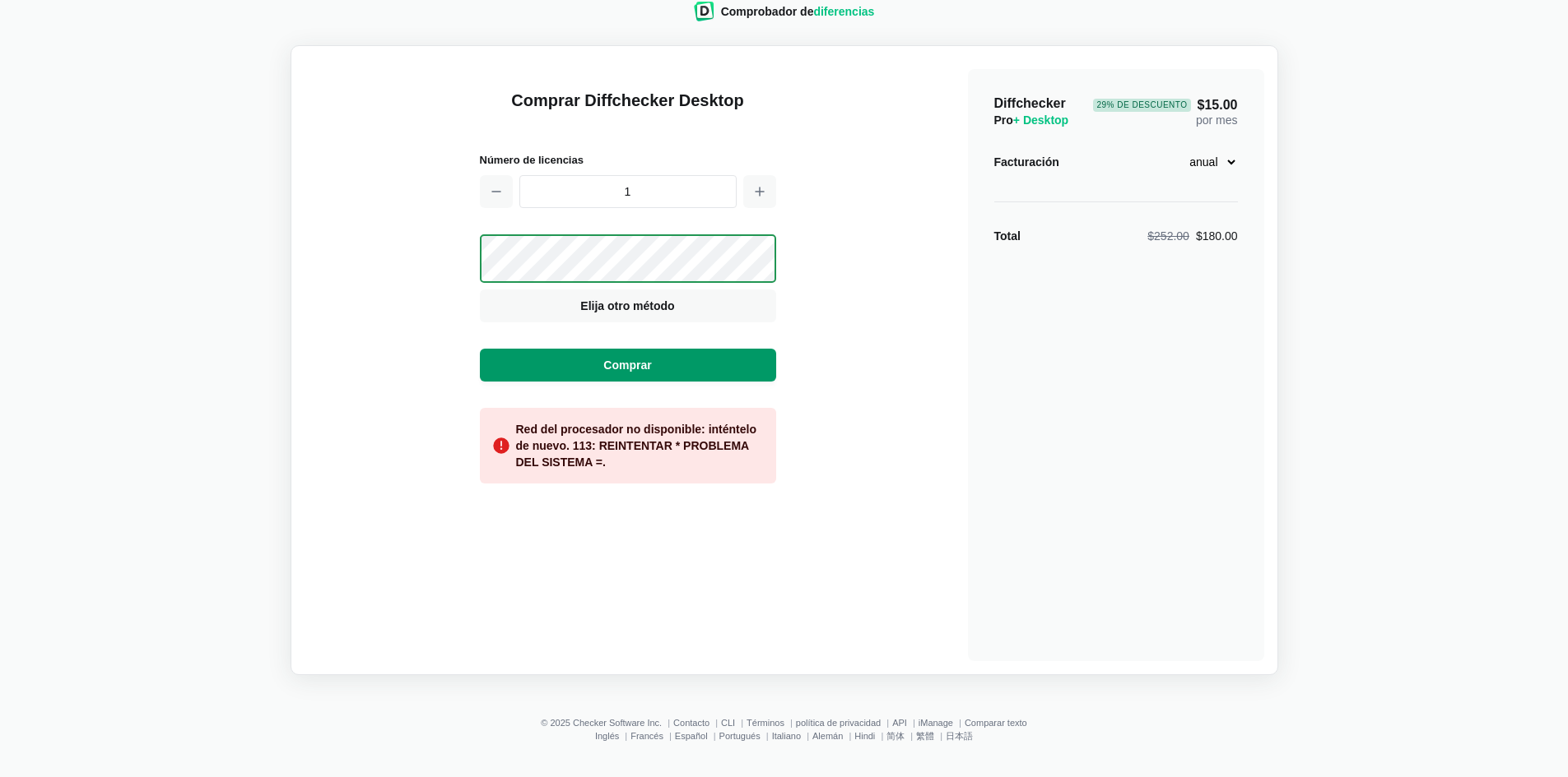
click at [586, 360] on button "Comprar" at bounding box center [627, 364] width 296 height 32
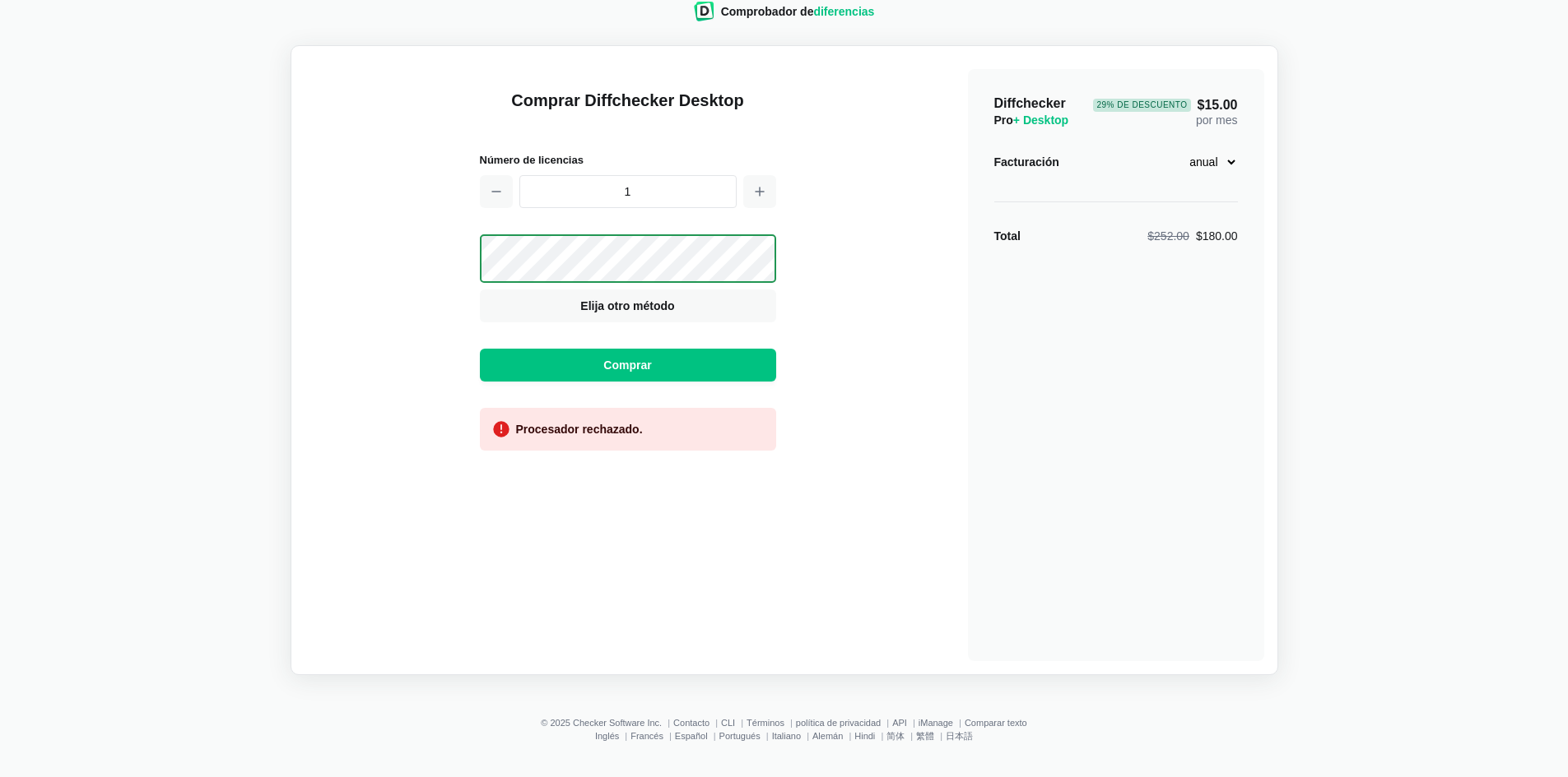
click at [864, 138] on div "Comprar Diffchecker Desktop Número de licencias 1 Visa MasterCard Union Pay Ame…" at bounding box center [784, 360] width 959 height 603
